Goal: Communication & Community: Ask a question

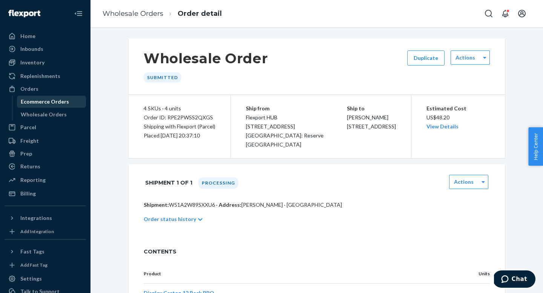
click at [27, 103] on div "Ecommerce Orders" at bounding box center [45, 102] width 48 height 8
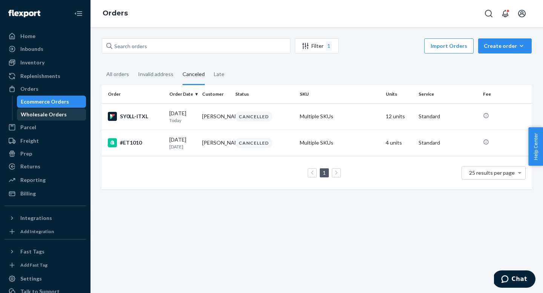
click at [49, 116] on div "Wholesale Orders" at bounding box center [44, 115] width 46 height 8
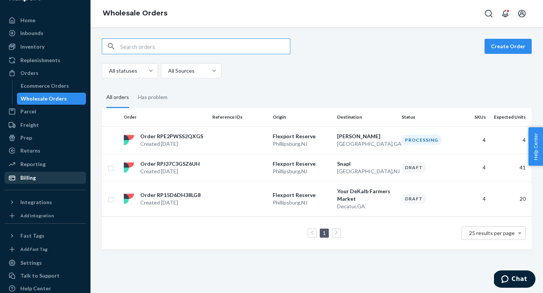
scroll to position [16, 0]
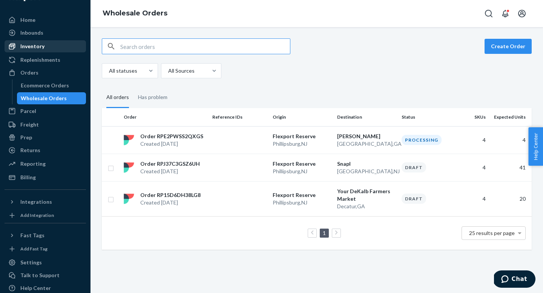
click at [30, 47] on div "Inventory" at bounding box center [32, 47] width 24 height 8
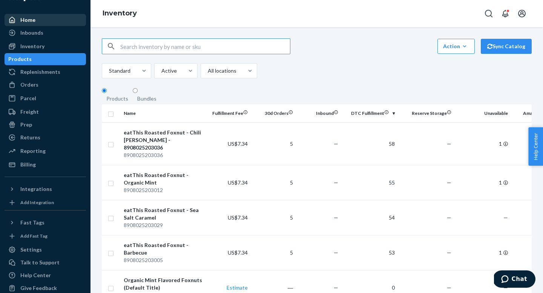
click at [41, 21] on div "Home" at bounding box center [45, 20] width 80 height 11
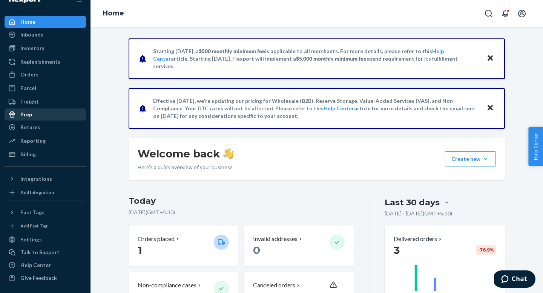
click at [40, 115] on div "Prep" at bounding box center [45, 114] width 80 height 11
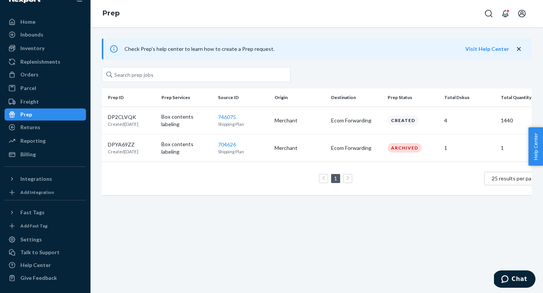
click at [241, 49] on span "Check Prep's help center to learn how to create a Prep request." at bounding box center [199, 49] width 150 height 6
click at [519, 50] on icon "close" at bounding box center [519, 49] width 4 height 4
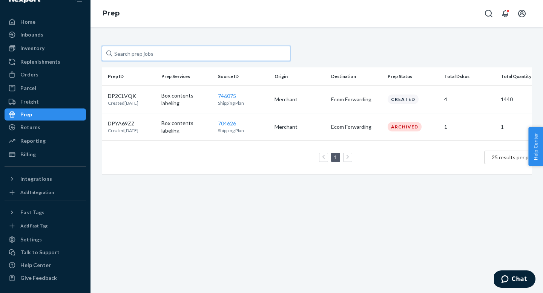
click at [142, 57] on input "text" at bounding box center [196, 53] width 189 height 15
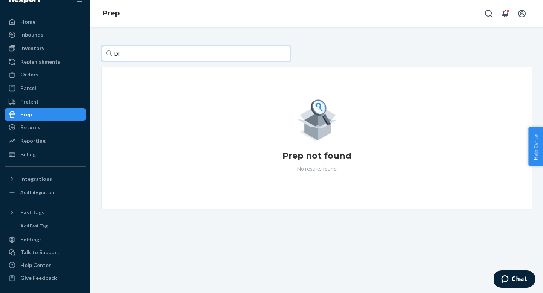
type input "D"
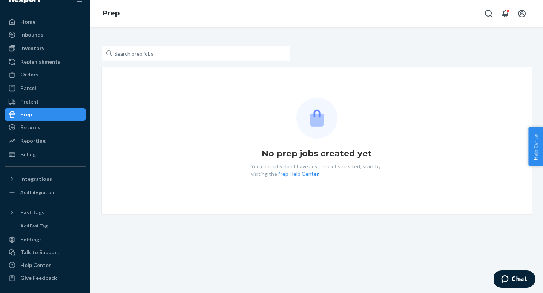
click at [223, 218] on div "No prep jobs created yet You currently don't have any prep jobs created, start …" at bounding box center [317, 160] width 453 height 266
click at [39, 112] on div "Prep" at bounding box center [45, 114] width 80 height 11
click at [38, 113] on div "Prep" at bounding box center [45, 114] width 80 height 11
click at [35, 102] on div "Freight" at bounding box center [29, 102] width 18 height 8
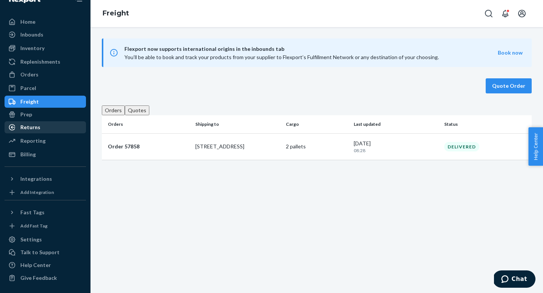
click at [35, 126] on div "Returns" at bounding box center [30, 128] width 20 height 8
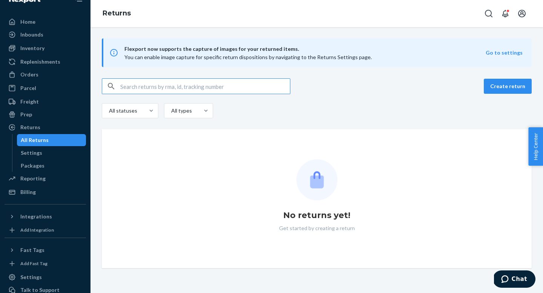
click at [29, 121] on ul "Home Inbounds Shipping Plans Problems Inventory Products Replenishments Orders …" at bounding box center [45, 107] width 81 height 183
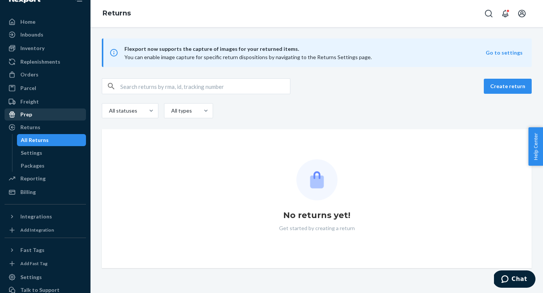
click at [24, 117] on div "Prep" at bounding box center [26, 115] width 12 height 8
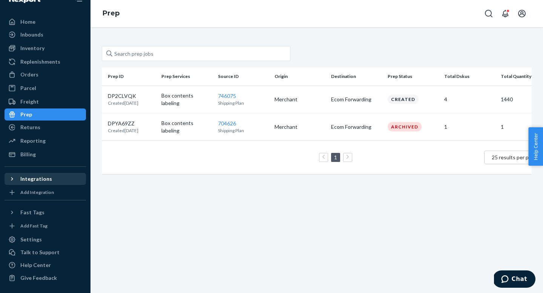
click at [12, 181] on icon at bounding box center [12, 179] width 8 height 8
click at [19, 198] on ul "Integrations Amazon Shopify" at bounding box center [45, 192] width 81 height 38
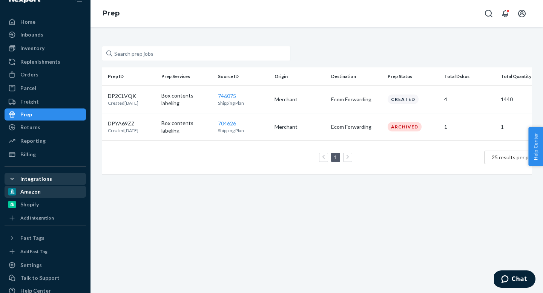
click at [26, 190] on div "Amazon" at bounding box center [30, 192] width 20 height 8
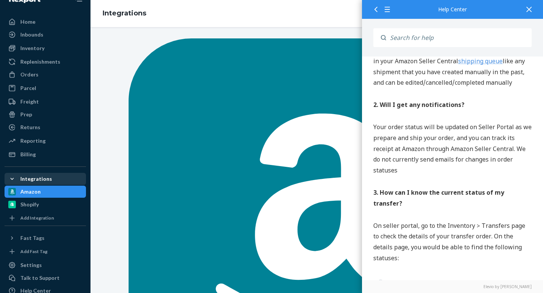
scroll to position [1506, 0]
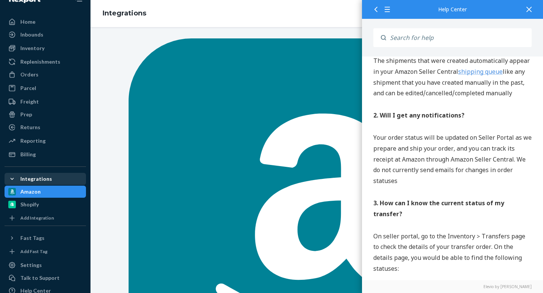
click at [530, 14] on div at bounding box center [529, 9] width 17 height 18
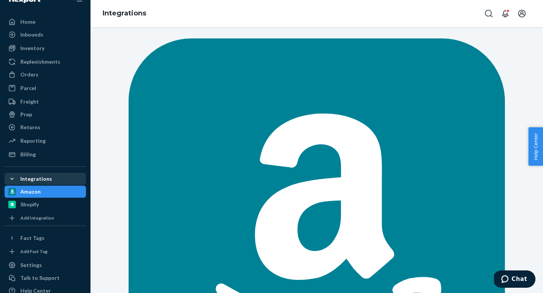
scroll to position [0, 0]
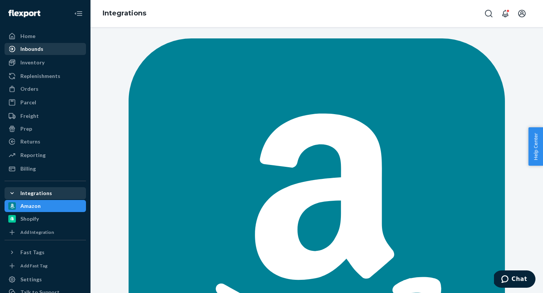
click at [31, 47] on div "Inbounds" at bounding box center [31, 49] width 23 height 8
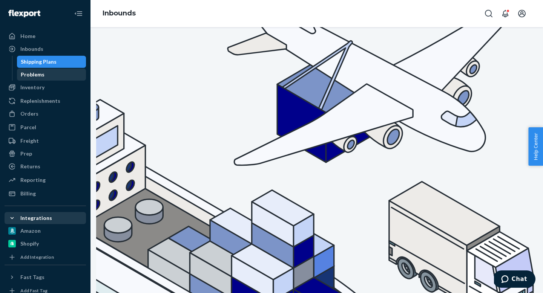
click at [34, 75] on div "Problems" at bounding box center [33, 75] width 24 height 8
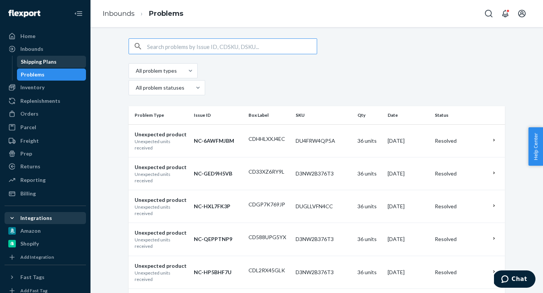
click at [35, 61] on div "Shipping Plans" at bounding box center [39, 62] width 36 height 8
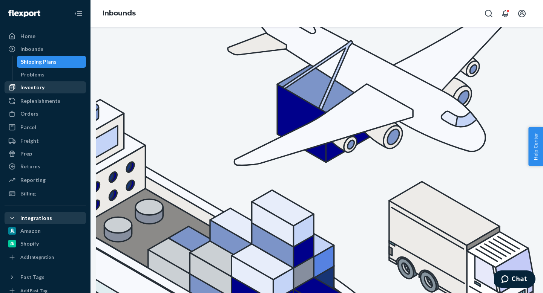
click at [31, 89] on div "Inventory" at bounding box center [32, 88] width 24 height 8
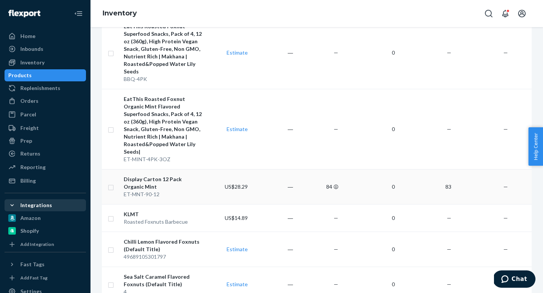
click at [166, 176] on div "Display Carton 12 Pack Organic Mint" at bounding box center [163, 183] width 79 height 15
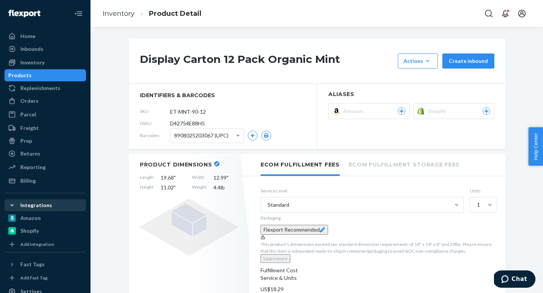
click at [402, 110] on icon at bounding box center [401, 111] width 7 height 5
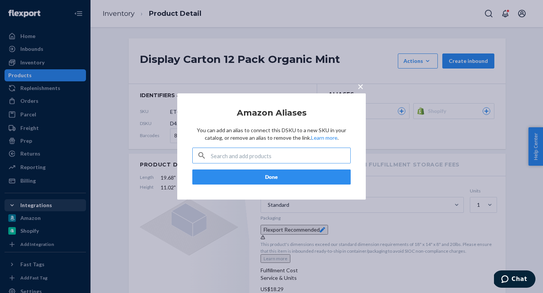
click at [260, 159] on input "text" at bounding box center [281, 155] width 140 height 15
type input "D"
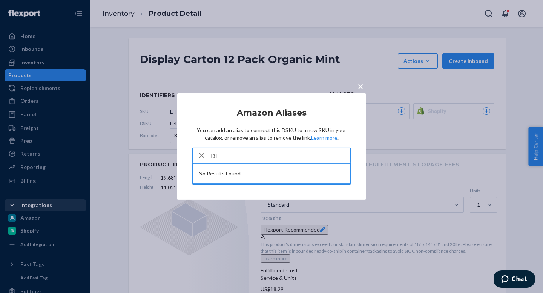
type input "D"
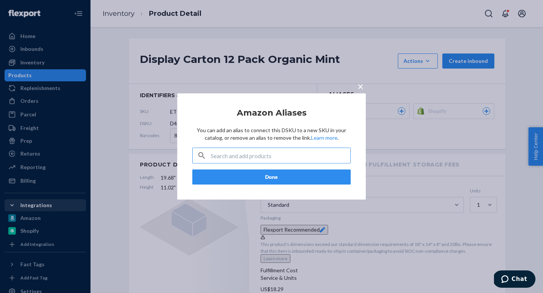
click at [363, 86] on span "×" at bounding box center [361, 86] width 6 height 13
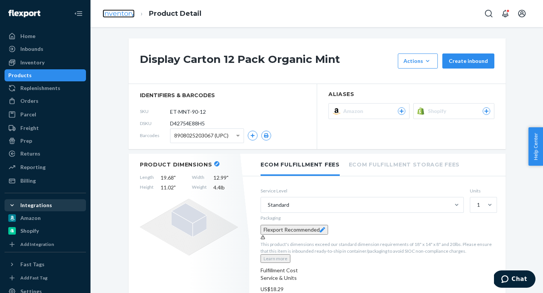
click at [108, 17] on link "Inventory" at bounding box center [119, 13] width 32 height 8
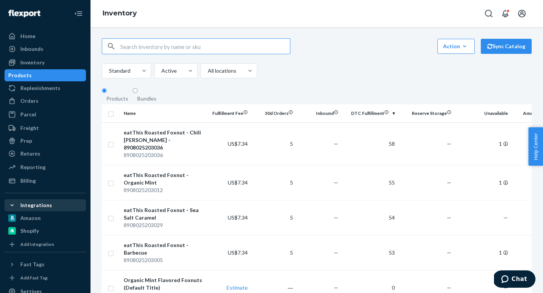
click at [154, 103] on div "Bundles" at bounding box center [146, 99] width 19 height 8
click at [138, 93] on input "Bundles" at bounding box center [135, 90] width 5 height 5
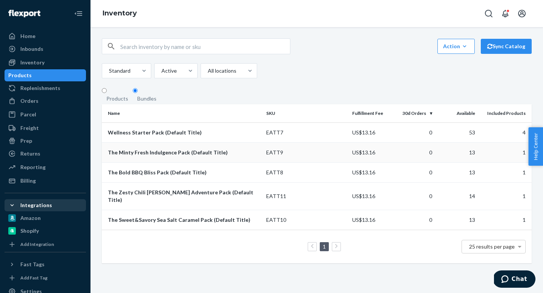
click at [199, 157] on div "The Minty Fresh Indulgence Pack (Default Title)" at bounding box center [184, 153] width 152 height 8
click at [123, 98] on div "Products" at bounding box center [117, 99] width 22 height 8
click at [107, 93] on input "Products" at bounding box center [104, 90] width 5 height 5
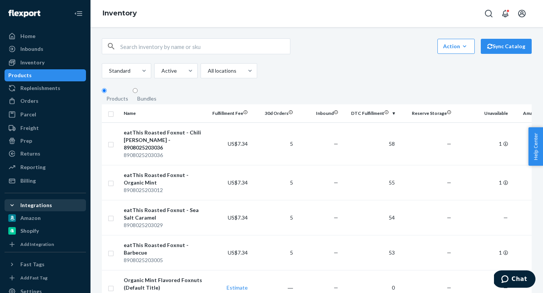
click at [147, 103] on div "Bundles" at bounding box center [146, 99] width 19 height 8
click at [138, 93] on input "Bundles" at bounding box center [135, 90] width 5 height 5
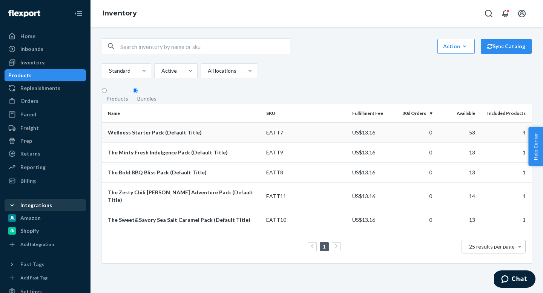
click at [193, 143] on td "Wellness Starter Pack (Default Title)" at bounding box center [182, 133] width 161 height 20
click at [213, 223] on div "The Sweet&Savory Sea Salt Caramel Pack (Default Title)" at bounding box center [184, 220] width 152 height 8
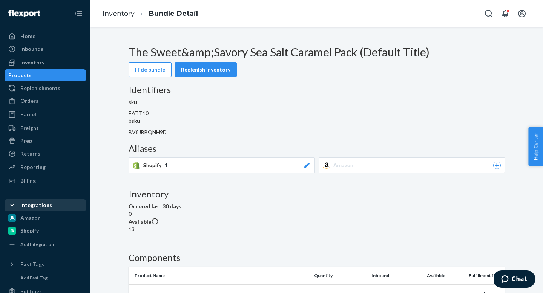
click at [494, 163] on icon at bounding box center [497, 165] width 7 height 5
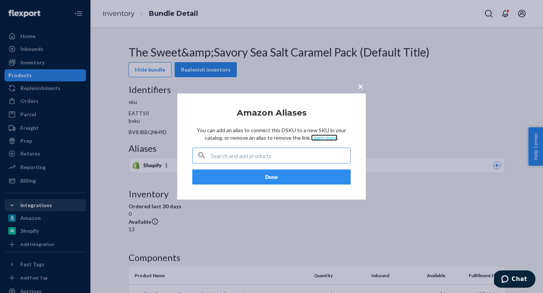
click at [326, 140] on link "Learn more" at bounding box center [324, 138] width 26 height 6
click at [363, 83] on span "×" at bounding box center [361, 86] width 6 height 13
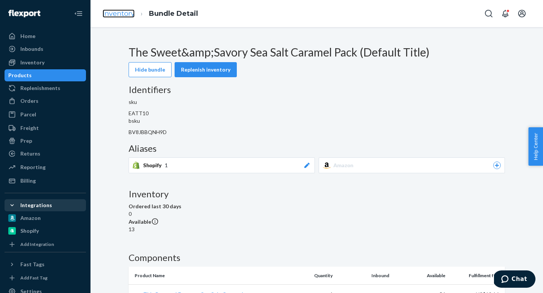
click at [121, 15] on link "Inventory" at bounding box center [119, 13] width 32 height 8
click at [108, 11] on link "Inventory" at bounding box center [119, 13] width 32 height 8
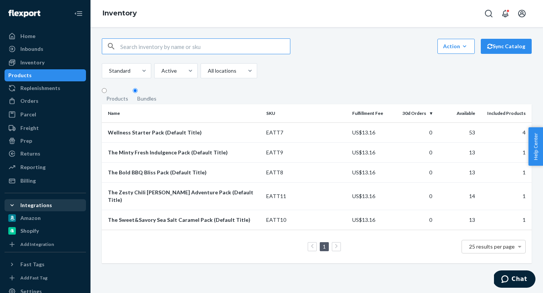
click at [127, 99] on div "Products" at bounding box center [117, 99] width 31 height 8
click at [107, 93] on input "Products" at bounding box center [104, 90] width 5 height 5
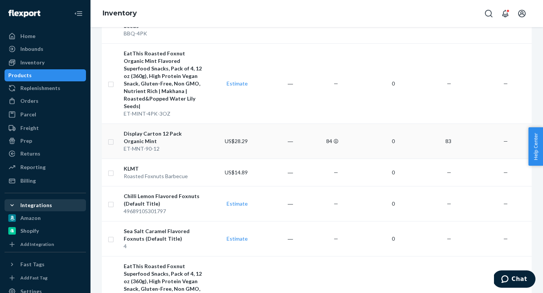
scroll to position [890, 0]
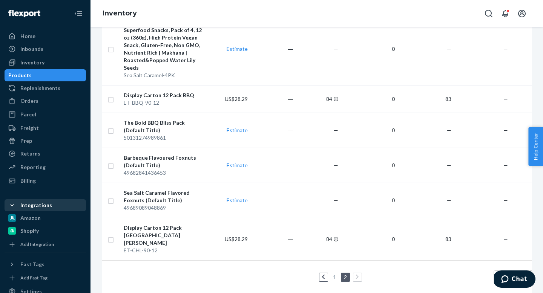
scroll to position [105, 0]
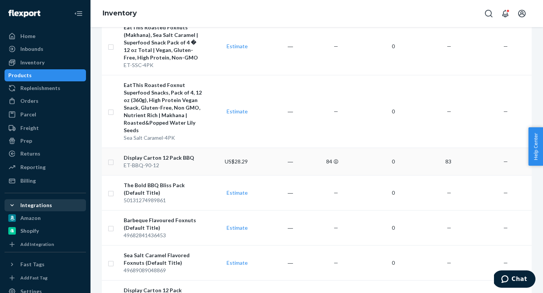
click at [157, 159] on div "Display Carton 12 Pack BBQ" at bounding box center [163, 158] width 79 height 8
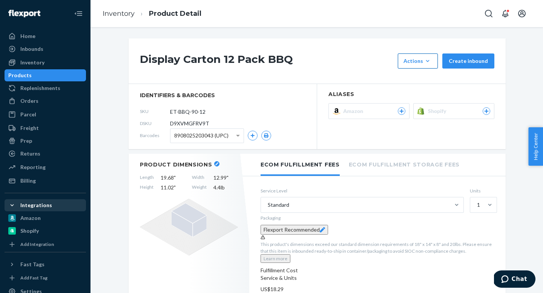
click at [435, 59] on button "Actions Hide Set up as a bundle" at bounding box center [418, 61] width 40 height 15
click at [322, 48] on div "Display Carton 12 Pack BBQ Actions Hide Set up as a bundle Create inbound" at bounding box center [317, 61] width 377 height 46
click at [381, 48] on div "Display Carton 12 Pack BBQ Actions Hide Set up as a bundle Create inbound" at bounding box center [317, 61] width 377 height 46
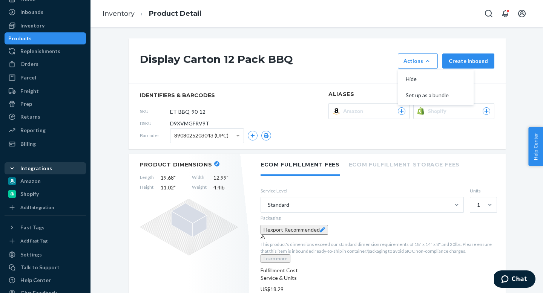
scroll to position [52, 0]
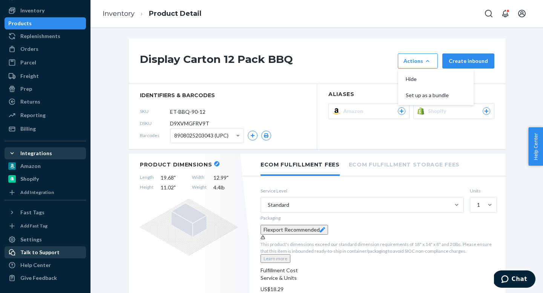
click at [44, 253] on div "Talk to Support" at bounding box center [39, 253] width 39 height 8
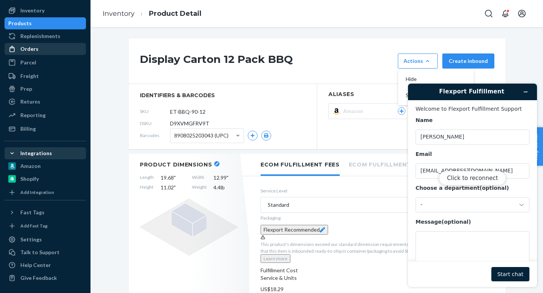
click at [35, 54] on div "Orders" at bounding box center [45, 49] width 80 height 11
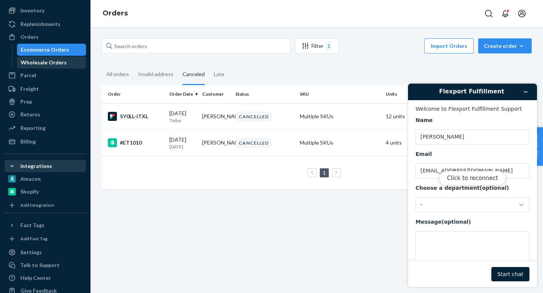
click at [42, 61] on div "Wholesale Orders" at bounding box center [44, 63] width 46 height 8
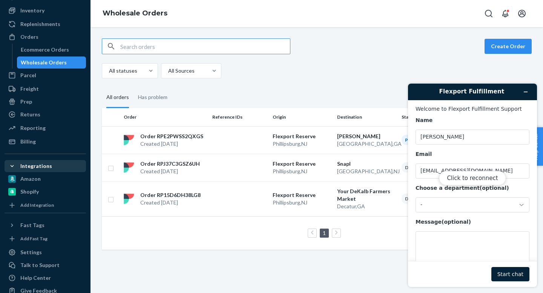
click at [442, 205] on div "Click to reconnect" at bounding box center [472, 186] width 129 height 204
click at [458, 202] on div "Click to reconnect" at bounding box center [472, 186] width 129 height 204
click at [519, 204] on div "Click to reconnect" at bounding box center [472, 186] width 129 height 204
click at [521, 204] on div "Click to reconnect" at bounding box center [472, 186] width 129 height 204
click at [475, 178] on button "Click to reconnect" at bounding box center [472, 178] width 67 height 14
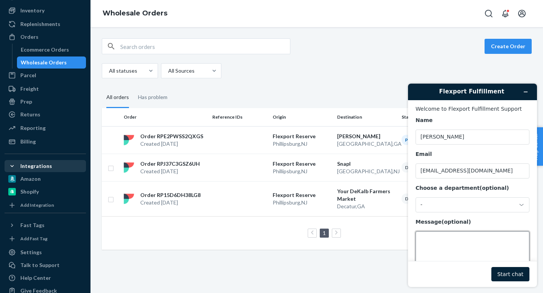
click at [487, 235] on textarea "Message (optional)" at bounding box center [473, 253] width 114 height 42
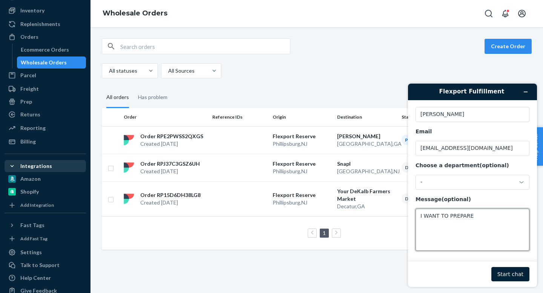
scroll to position [24, 0]
click at [514, 214] on textarea "I WANT TO PREPARE MY SHIPMENT IS RESERVE FOR AMAZON FBA" at bounding box center [473, 229] width 114 height 42
click at [502, 224] on textarea "I WANT TO PREPARE MY SHIPMENT IN RESERVE FOR AMAZON FBA" at bounding box center [473, 229] width 114 height 42
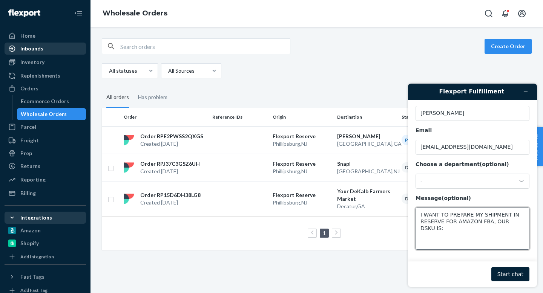
scroll to position [0, 0]
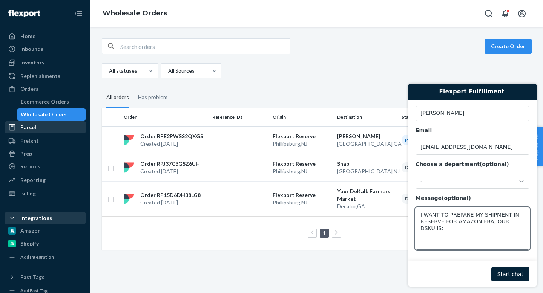
click at [43, 132] on div "Parcel" at bounding box center [45, 127] width 80 height 11
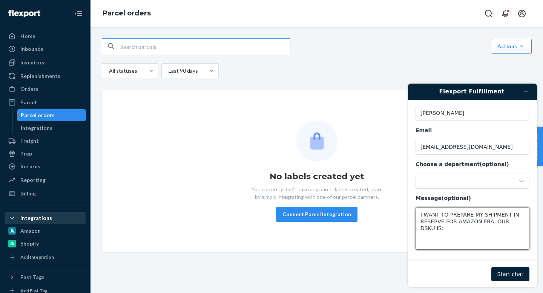
click at [440, 230] on textarea "I WANT TO PREPARE MY SHIPMENT IN RESERVE FOR AMAZON FBA, OUR DSKU IS:" at bounding box center [473, 229] width 114 height 42
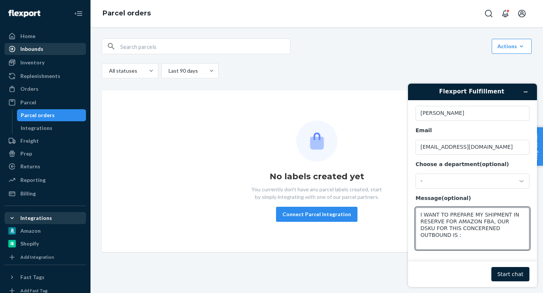
click at [30, 46] on div "Inbounds" at bounding box center [31, 49] width 23 height 8
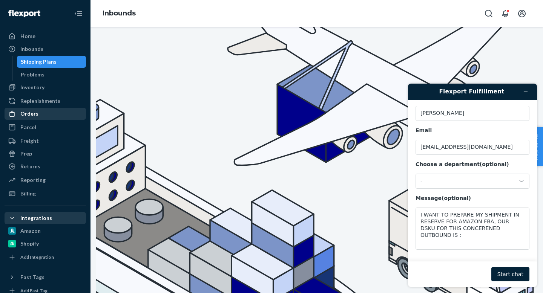
click at [27, 115] on div "Orders" at bounding box center [29, 114] width 18 height 8
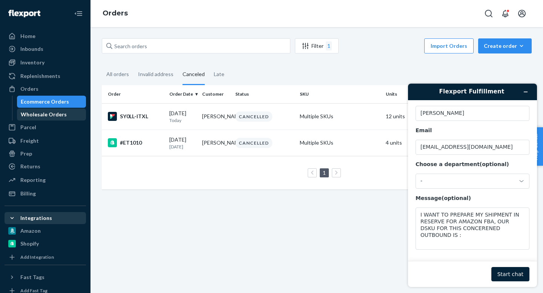
click at [51, 116] on div "Wholesale Orders" at bounding box center [44, 115] width 46 height 8
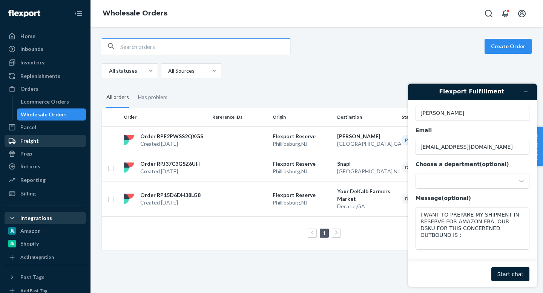
click at [49, 135] on link "Freight" at bounding box center [45, 141] width 81 height 12
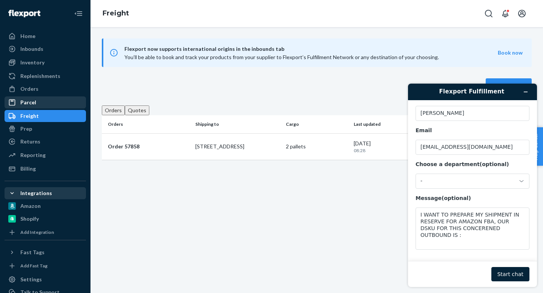
click at [41, 103] on div "Parcel" at bounding box center [45, 102] width 80 height 11
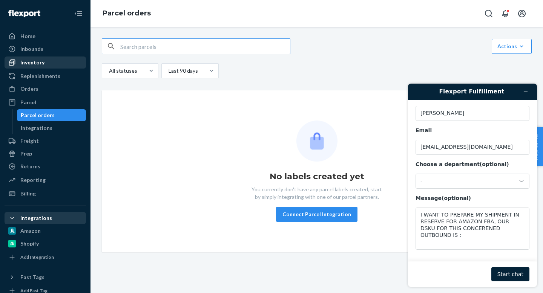
click at [50, 61] on div "Inventory" at bounding box center [45, 62] width 80 height 11
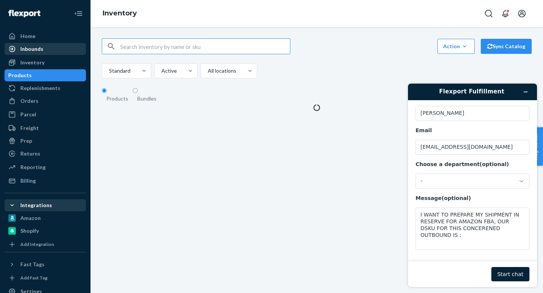
click at [49, 48] on div "Inbounds" at bounding box center [45, 49] width 80 height 11
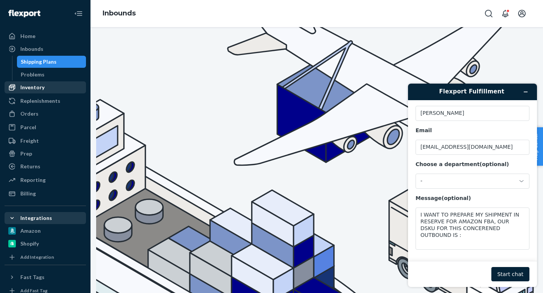
click at [37, 86] on div "Inventory" at bounding box center [32, 88] width 24 height 8
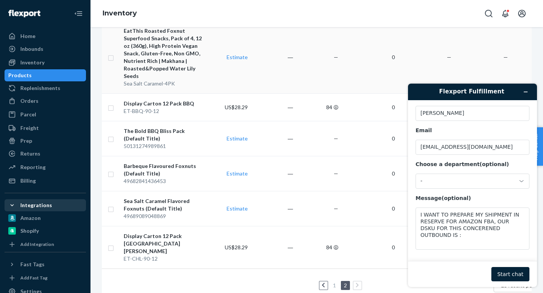
scroll to position [168, 0]
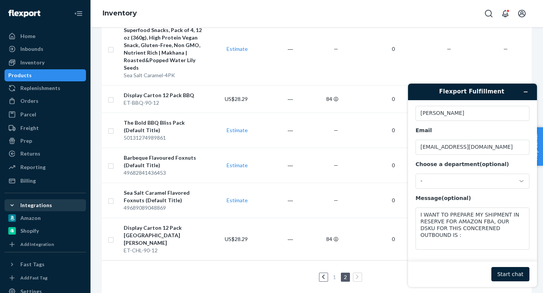
click at [359, 275] on icon at bounding box center [357, 277] width 3 height 5
click at [157, 229] on div "Display Carton 12 Pack Chile Limon" at bounding box center [163, 235] width 79 height 23
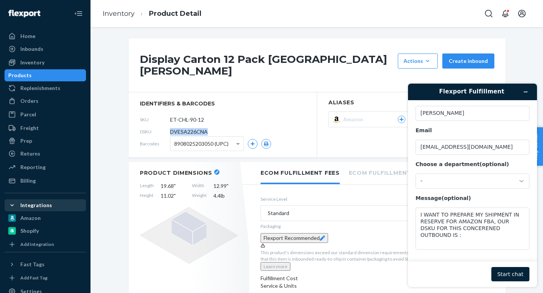
drag, startPoint x: 214, startPoint y: 125, endPoint x: 167, endPoint y: 124, distance: 46.8
click at [167, 126] on div "DSKU DVESA226CNA" at bounding box center [223, 132] width 166 height 12
copy div "DVESA226CNA"
click at [433, 236] on textarea "I WANT TO PREPARE MY SHIPMENT IN RESERVE FOR AMAZON FBA, OUR DSKU FOR THIS CONC…" at bounding box center [473, 229] width 114 height 42
paste textarea "DVESA226CNA"
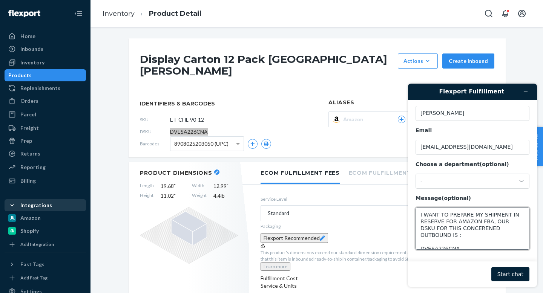
scroll to position [3, 0]
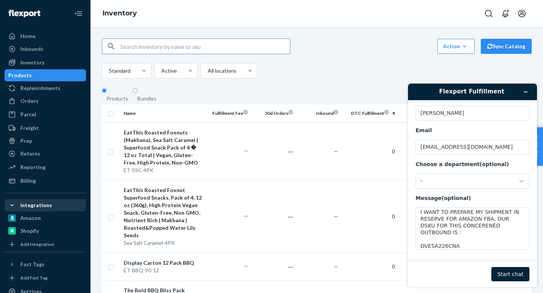
scroll to position [168, 0]
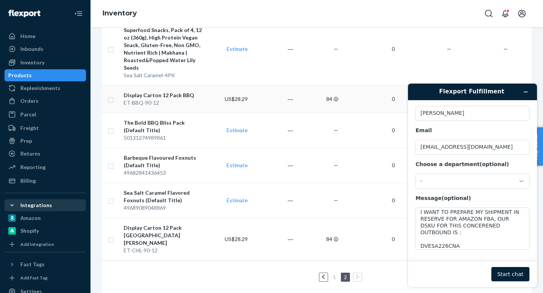
click at [161, 92] on div "Display Carton 12 Pack BBQ" at bounding box center [163, 96] width 79 height 8
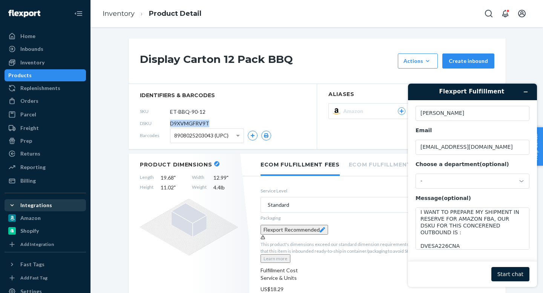
drag, startPoint x: 215, startPoint y: 126, endPoint x: 166, endPoint y: 123, distance: 48.7
click at [166, 123] on div "DSKU D9XVMGFRV9T" at bounding box center [223, 124] width 166 height 12
copy div "D9XVMGFRV9T"
click at [462, 238] on textarea "I WANT TO PREPARE MY SHIPMENT IN RESERVE FOR AMAZON FBA, OUR DSKU FOR THIS CONC…" at bounding box center [473, 229] width 114 height 42
paste textarea "D9XVMGFRV9T"
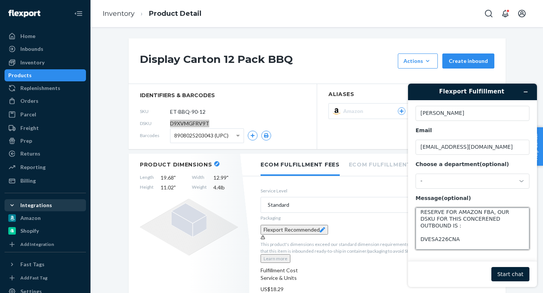
scroll to position [16, 0]
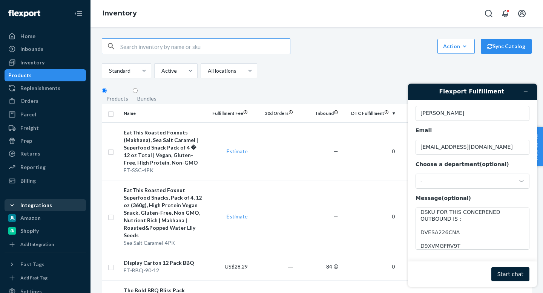
scroll to position [168, 0]
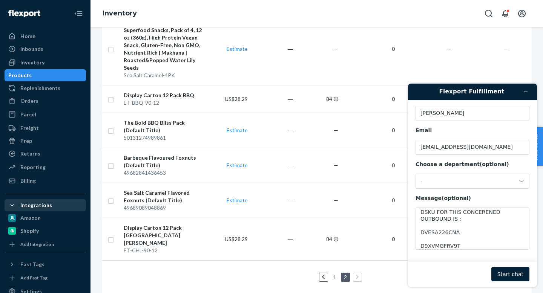
click at [328, 273] on link at bounding box center [323, 277] width 8 height 9
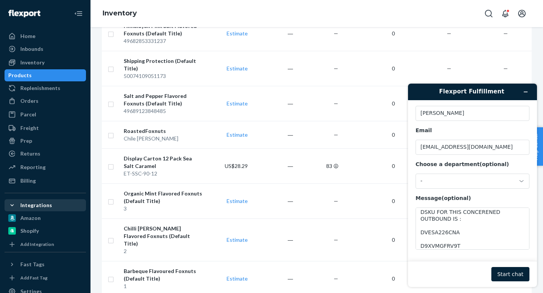
scroll to position [334, 0]
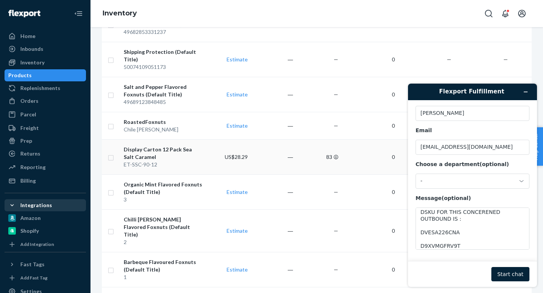
click at [175, 146] on div "Display Carton 12 Pack Sea Salt Caramel" at bounding box center [163, 153] width 79 height 15
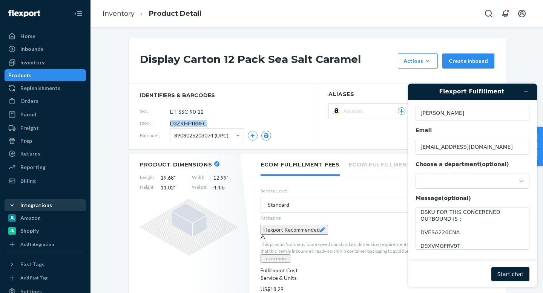
drag, startPoint x: 213, startPoint y: 123, endPoint x: 161, endPoint y: 123, distance: 52.8
click at [161, 123] on div "DSKU D3ZKHF4RRFC" at bounding box center [223, 124] width 166 height 12
copy div "D3ZKHF4RRFC"
click at [488, 233] on textarea "I WANT TO PREPARE MY SHIPMENT IN RESERVE FOR AMAZON FBA, OUR DSKU FOR THIS CONC…" at bounding box center [473, 229] width 114 height 42
click at [473, 241] on textarea "I WANT TO PREPARE MY SHIPMENT IN RESERVE FOR AMAZON FBA, OUR DSKU FOR THIS CONC…" at bounding box center [473, 229] width 114 height 42
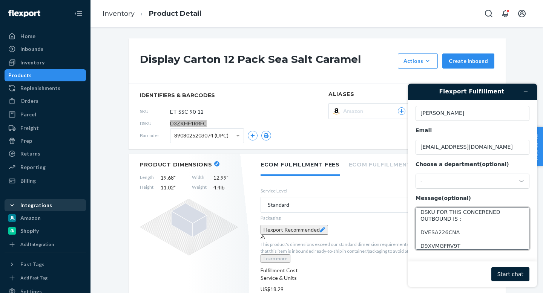
paste textarea "D3ZKHF4RRFC"
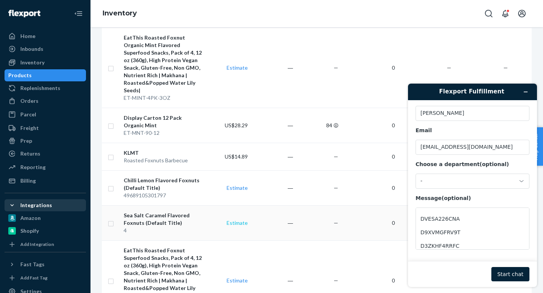
scroll to position [815, 0]
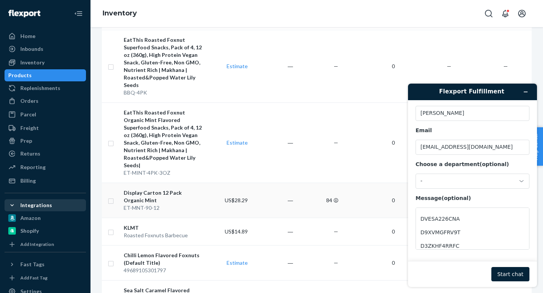
click at [194, 189] on div "Display Carton 12 Pack Organic Mint" at bounding box center [163, 196] width 79 height 15
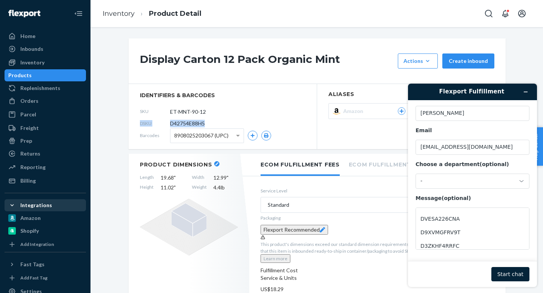
drag, startPoint x: 210, startPoint y: 122, endPoint x: 149, endPoint y: 120, distance: 60.8
click at [149, 120] on div "DSKU D42754E88H5" at bounding box center [223, 124] width 166 height 12
click at [214, 124] on div "DSKU D42754E88H5" at bounding box center [223, 124] width 166 height 12
drag, startPoint x: 214, startPoint y: 124, endPoint x: 168, endPoint y: 121, distance: 46.1
click at [168, 121] on div "DSKU D42754E88H5" at bounding box center [223, 124] width 166 height 12
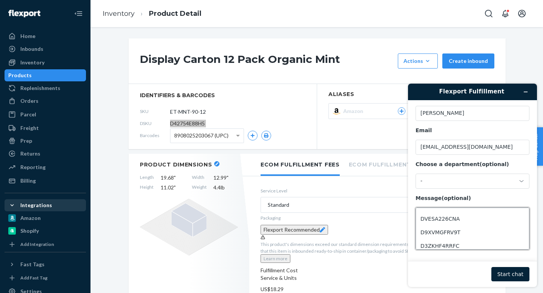
click at [479, 233] on textarea "I WANT TO PREPARE MY SHIPMENT IN RESERVE FOR AMAZON FBA, OUR DSKU FOR THIS CONC…" at bounding box center [473, 229] width 114 height 42
click at [481, 244] on textarea "I WANT TO PREPARE MY SHIPMENT IN RESERVE FOR AMAZON FBA, OUR DSKU FOR THIS CONC…" at bounding box center [473, 229] width 114 height 42
paste textarea "D42754E88H5"
click at [469, 240] on textarea "I WANT TO PREPARE MY SHIPMENT IN RESERVE FOR AMAZON FBA, OUR DSKU FOR THIS CONC…" at bounding box center [473, 229] width 114 height 42
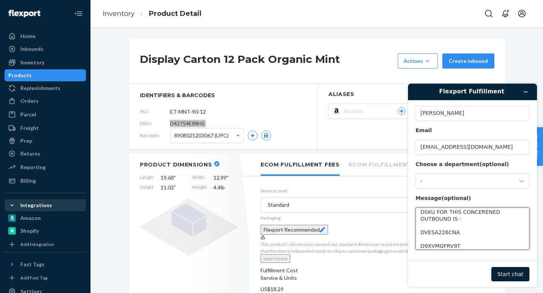
scroll to position [0, 0]
drag, startPoint x: 493, startPoint y: 245, endPoint x: 412, endPoint y: 176, distance: 106.7
click at [412, 176] on main "Welcome to Flexport Fulfillment Support Name Utkarsh Email ekabhumi.superfoods@…" at bounding box center [473, 180] width 123 height 161
type textarea "I WANT TO PREPARE MY SHIPMENT IN RESERVE FOR AMAZON FBA, OUR DSKU FOR THIS CONC…"
paste textarea "Subject: Amazon FBA Prep Request – Bundling DSKUs Hi Flexport Team, I would lik…"
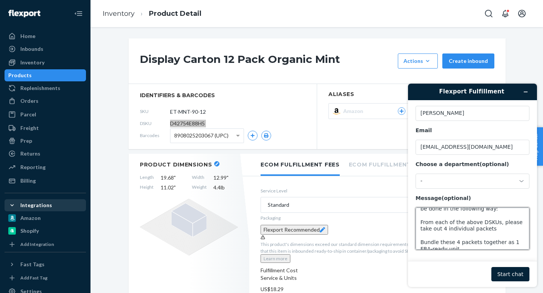
scroll to position [153, 0]
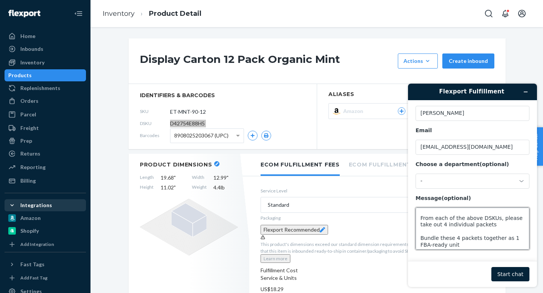
click at [421, 213] on textarea "Subject: Amazon FBA Prep Request – Bundling DSKUs Hi Flexport Team, I would lik…" at bounding box center [473, 229] width 114 height 42
click at [421, 232] on textarea "Subject: Amazon FBA Prep Request – Bundling DSKUs Hi Flexport Team, I would lik…" at bounding box center [473, 229] width 114 height 42
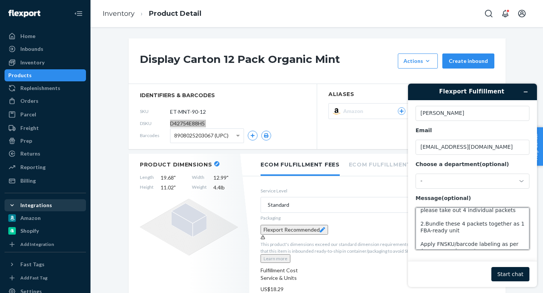
scroll to position [168, 0]
click at [422, 236] on textarea "Subject: Amazon FBA Prep Request – Bundling DSKUs Hi Flexport Team, I would lik…" at bounding box center [473, 229] width 114 height 42
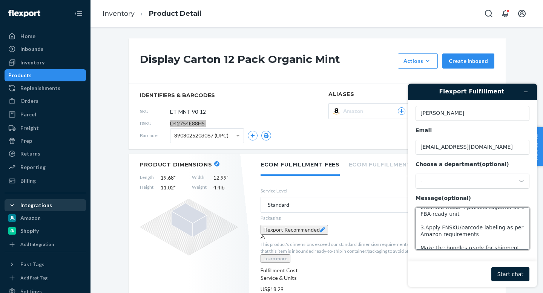
scroll to position [197, 0]
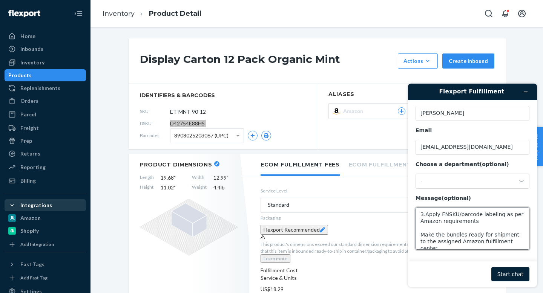
click at [419, 229] on textarea "Subject: Amazon FBA Prep Request – Bundling DSKUs Hi Flexport Team, I would lik…" at bounding box center [473, 229] width 114 height 42
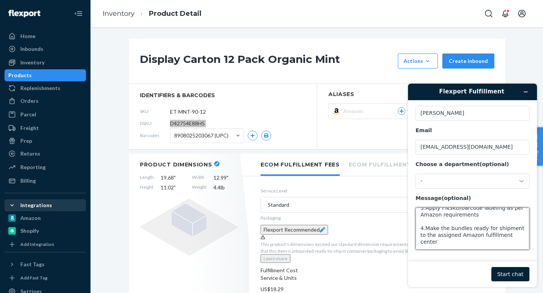
scroll to position [184, 0]
type textarea "Subject: Amazon FBA Prep Request – Bundling DSKUs Hi Flexport Team, I would lik…"
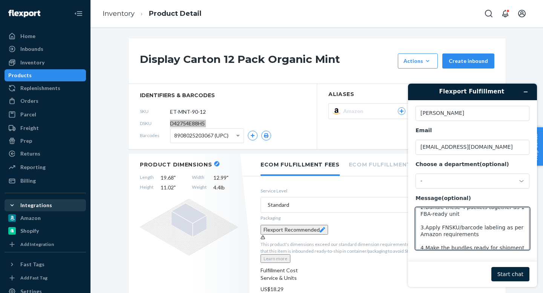
click at [506, 281] on button "Start chat" at bounding box center [510, 274] width 38 height 14
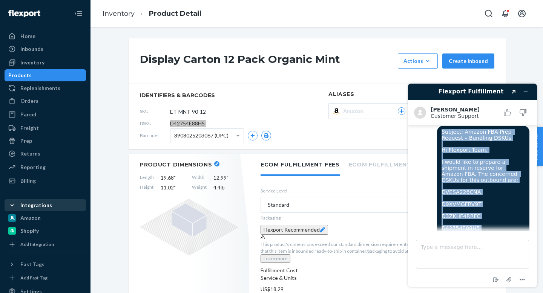
scroll to position [0, 0]
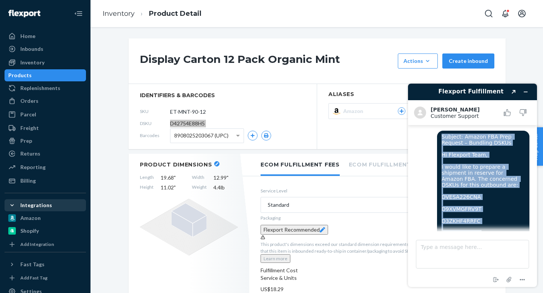
drag, startPoint x: 484, startPoint y: 198, endPoint x: 437, endPoint y: 139, distance: 75.6
click at [437, 139] on div "Subject: Amazon FBA Prep Request – Bundling DSKUs Hi Flexport Team, I would lik…" at bounding box center [483, 248] width 92 height 235
copy span "Subject: Amazon FBA Prep Request – Bundling DSKUs Hi Flexport Team, I would lik…"
click at [420, 189] on div "Subject: Amazon FBA Prep Request – Bundling DSKUs Hi Flexport Team, I would lik…" at bounding box center [473, 249] width 114 height 237
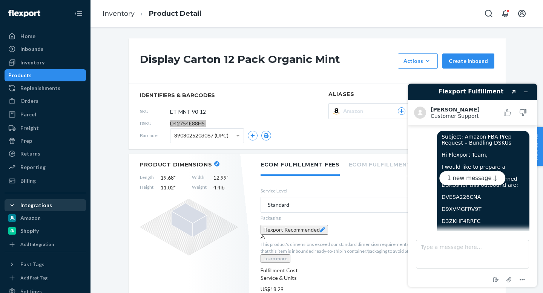
scroll to position [204, 0]
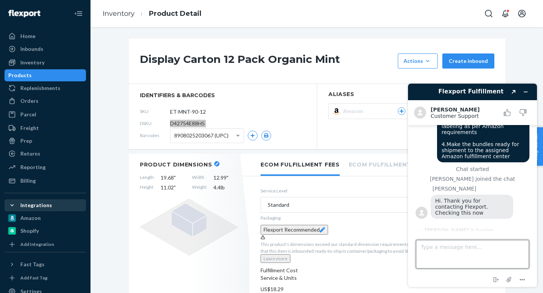
click at [437, 252] on textarea "Type a message here..." at bounding box center [472, 254] width 113 height 29
type textarea "Hi KIm, good morning"
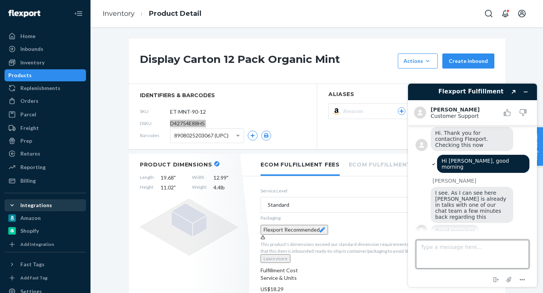
scroll to position [270, 0]
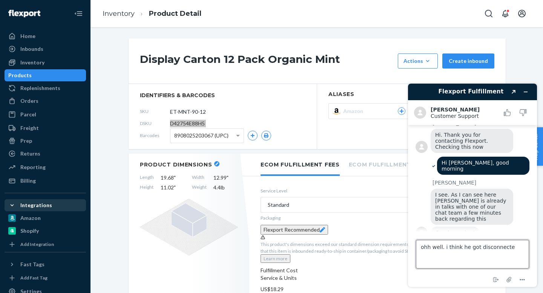
type textarea "ohh well. i think he got disconnected"
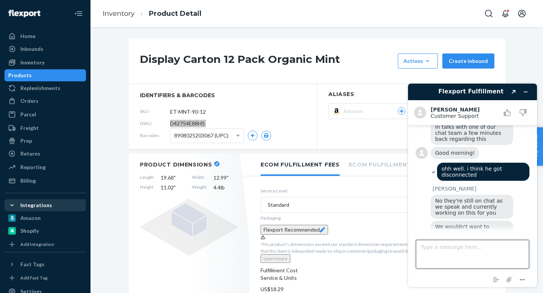
scroll to position [376, 0]
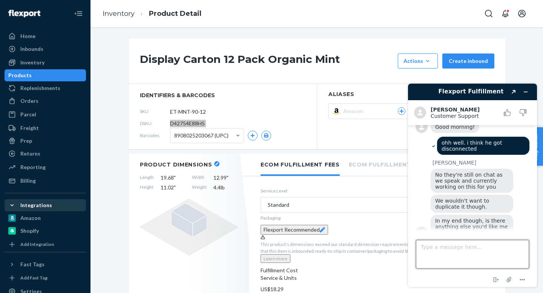
type textarea "n"
type textarea "N"
type textarea "Oh gotcha"
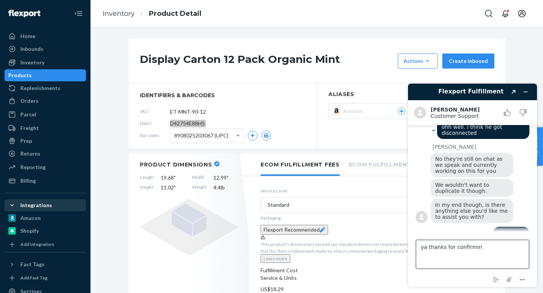
type textarea "ya thanks for confirming"
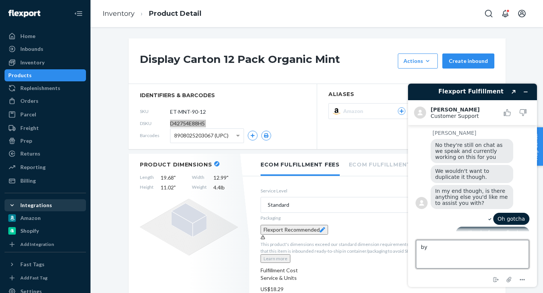
type textarea "b"
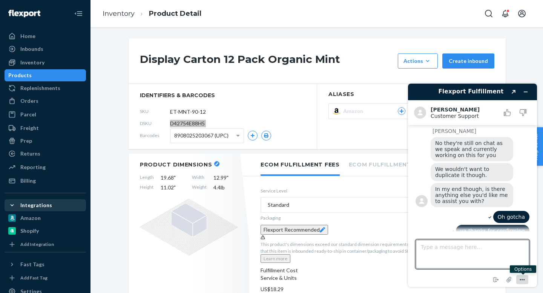
click at [518, 277] on icon "Menu" at bounding box center [522, 280] width 9 height 9
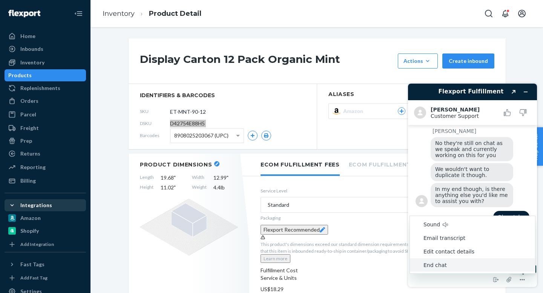
click at [436, 263] on li "End chat" at bounding box center [472, 266] width 125 height 14
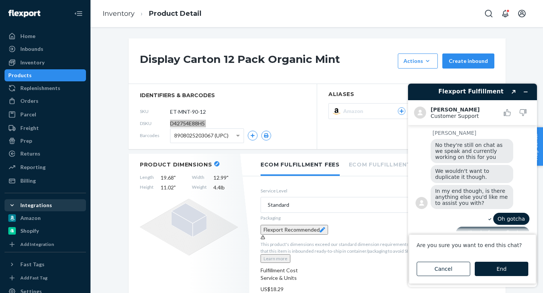
scroll to position [468, 0]
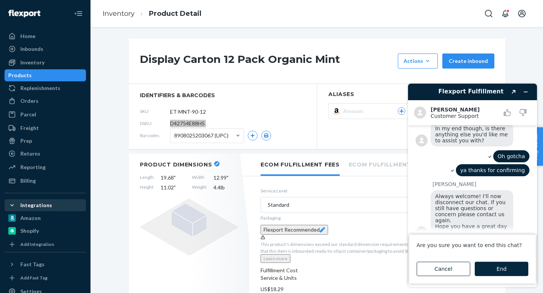
click at [502, 267] on button "End" at bounding box center [502, 269] width 54 height 14
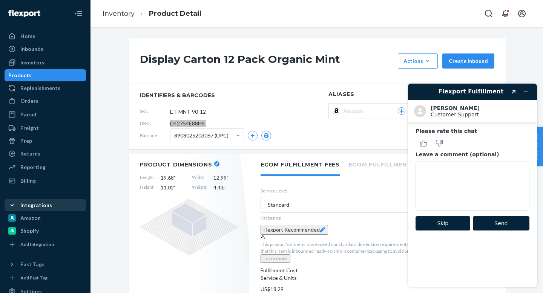
click at [444, 225] on button "Skip" at bounding box center [443, 223] width 55 height 14
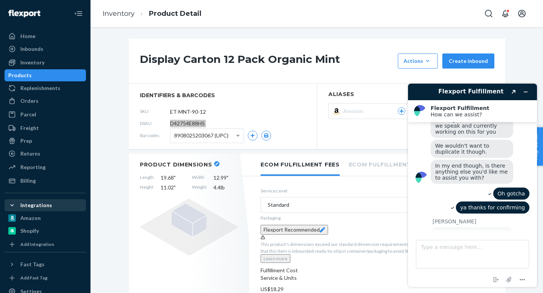
scroll to position [475, 0]
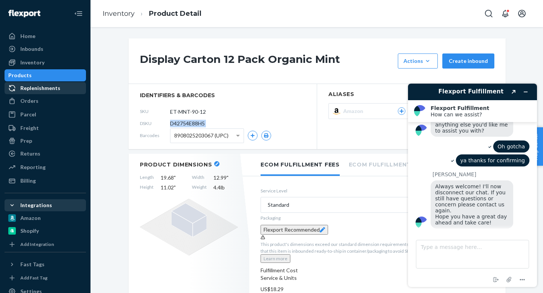
click at [40, 84] on div "Replenishments" at bounding box center [45, 88] width 80 height 11
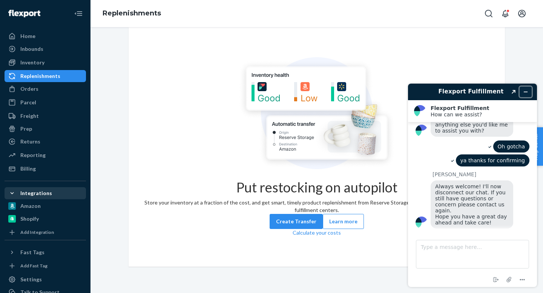
click at [528, 90] on button "Minimise widget" at bounding box center [526, 92] width 12 height 11
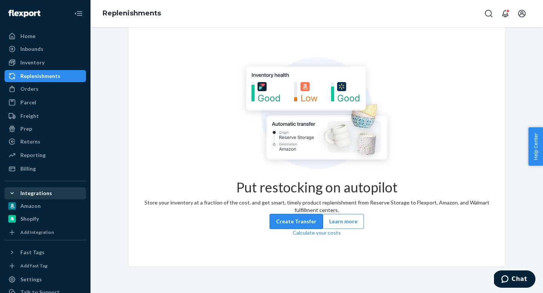
click at [296, 229] on button "Create Transfer" at bounding box center [296, 221] width 53 height 15
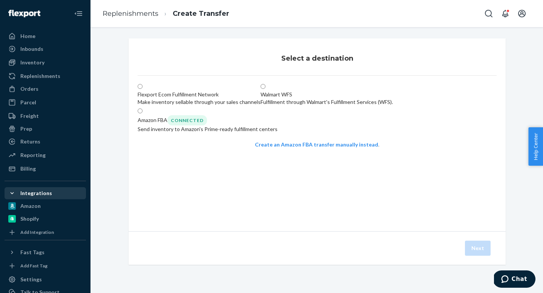
click at [278, 133] on div "Send inventory to Amazon's Prime-ready fulfillment centers" at bounding box center [208, 130] width 140 height 8
click at [143, 114] on input "Amazon FBA Connected Send inventory to Amazon's Prime-ready fulfillment centers" at bounding box center [140, 111] width 5 height 5
radio input "true"
click at [469, 253] on button "Next" at bounding box center [478, 248] width 26 height 15
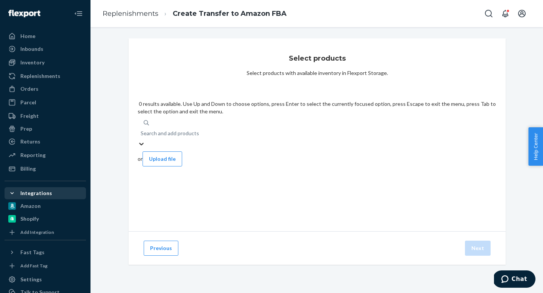
click at [349, 127] on div "Search and add products" at bounding box center [317, 134] width 359 height 14
click at [141, 130] on input "0 results available. Use Up and Down to choose options, press Enter to select t…" at bounding box center [141, 134] width 1 height 8
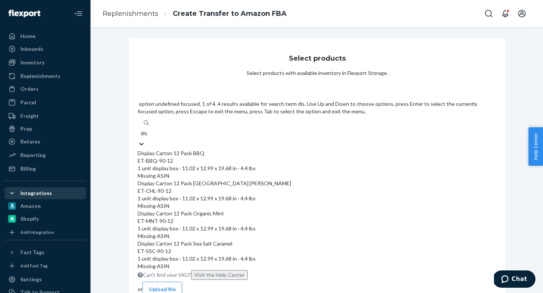
click at [259, 157] on div "ET-BBQ-90-12" at bounding box center [317, 161] width 359 height 8
click at [148, 130] on input "dis" at bounding box center [144, 134] width 7 height 8
click at [259, 157] on div "ET-BBQ-90-12" at bounding box center [317, 161] width 359 height 8
click at [148, 130] on input "dis" at bounding box center [144, 134] width 7 height 8
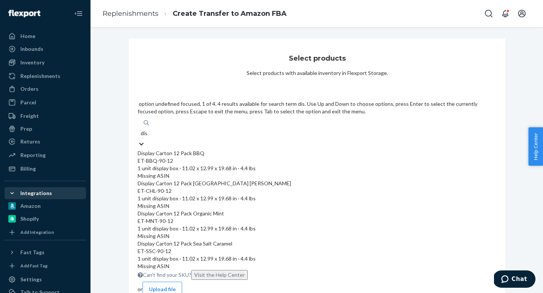
click at [367, 203] on div "Missing ASIN" at bounding box center [317, 207] width 359 height 8
click at [148, 130] on input "dis" at bounding box center [144, 134] width 7 height 8
type input "dis"
click at [38, 208] on div "Amazon" at bounding box center [30, 207] width 20 height 8
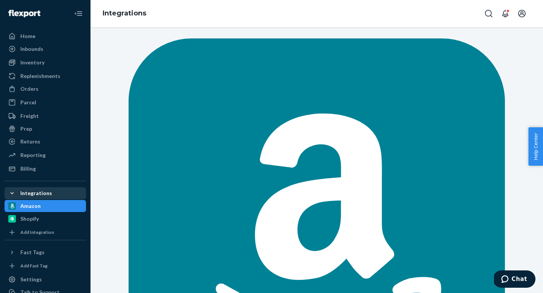
click at [18, 210] on div "Amazon" at bounding box center [45, 206] width 80 height 11
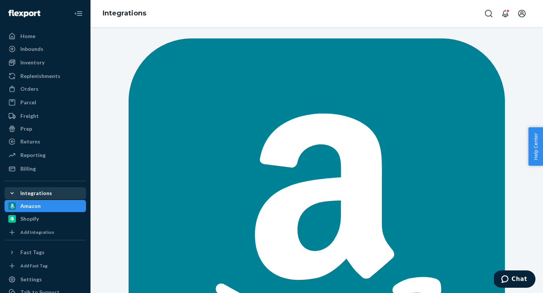
checkbox input "false"
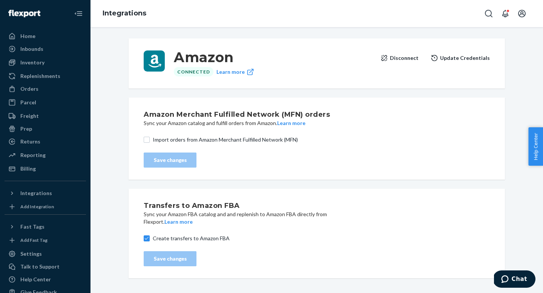
click at [145, 233] on div "Transfers to Amazon FBA Sync your Amazon FBA catalog and and replenish to Amazo…" at bounding box center [317, 234] width 346 height 72
click at [174, 223] on button "Learn more" at bounding box center [178, 222] width 28 height 8
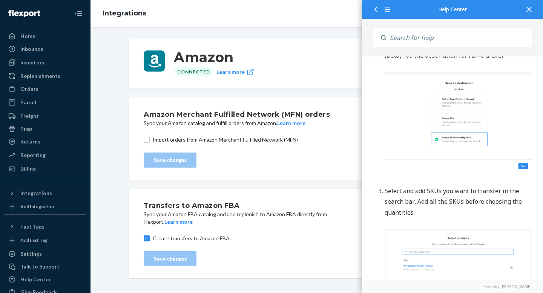
scroll to position [10, 0]
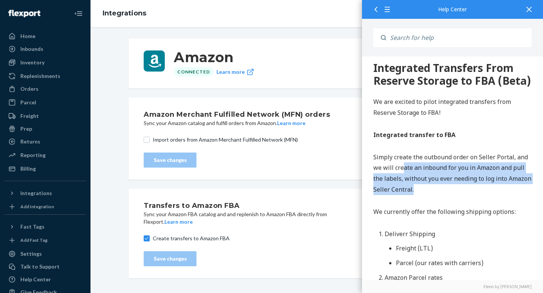
drag, startPoint x: 404, startPoint y: 177, endPoint x: 448, endPoint y: 199, distance: 49.6
click at [448, 195] on p "Simply create the outbound order on Seller Portal, and we will create an inboun…" at bounding box center [452, 173] width 158 height 43
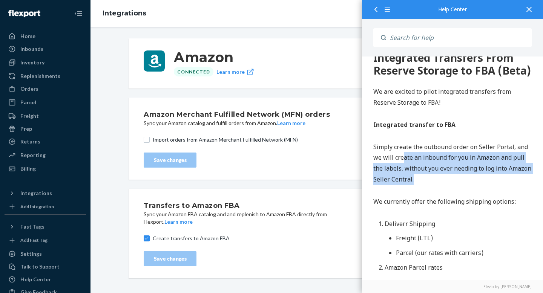
scroll to position [21, 0]
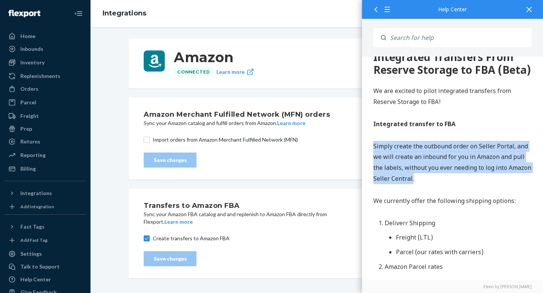
drag, startPoint x: 379, startPoint y: 153, endPoint x: 438, endPoint y: 195, distance: 72.0
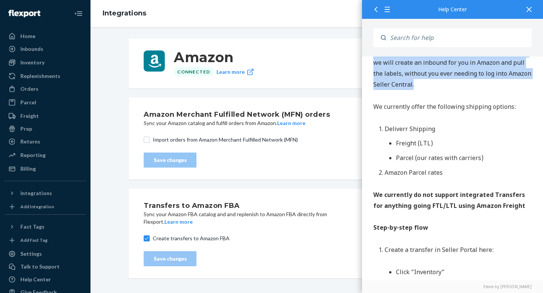
scroll to position [0, 0]
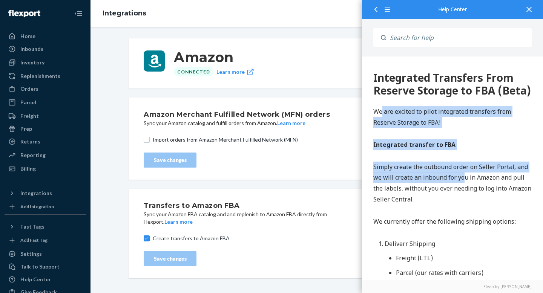
drag, startPoint x: 382, startPoint y: 130, endPoint x: 464, endPoint y: 191, distance: 102.1
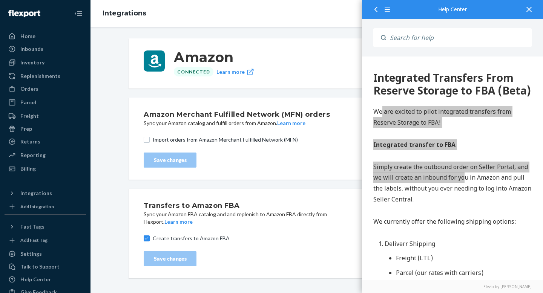
click at [528, 8] on icon at bounding box center [529, 9] width 5 height 5
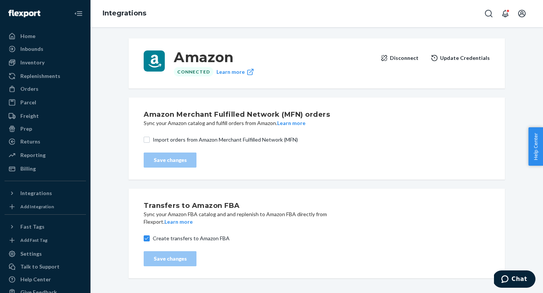
click at [540, 163] on span "Help Center" at bounding box center [535, 146] width 15 height 38
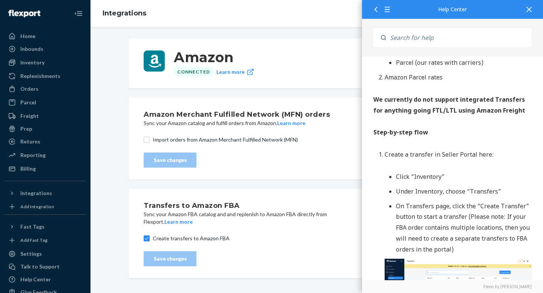
scroll to position [339, 0]
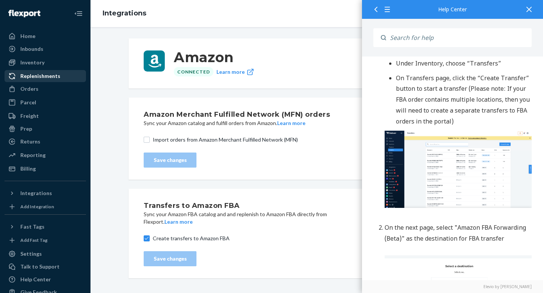
click at [19, 78] on div at bounding box center [14, 76] width 12 height 8
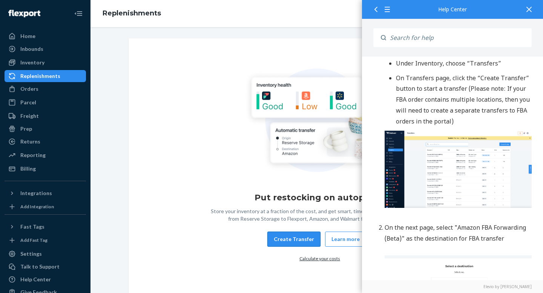
click at [279, 243] on button "Create Transfer" at bounding box center [293, 239] width 53 height 15
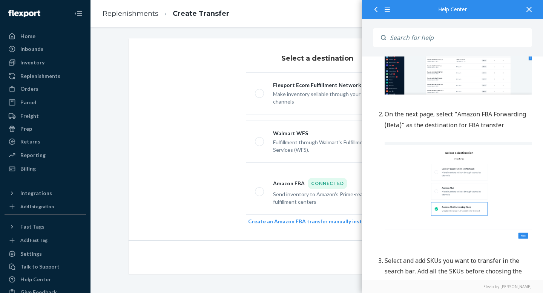
scroll to position [473, 0]
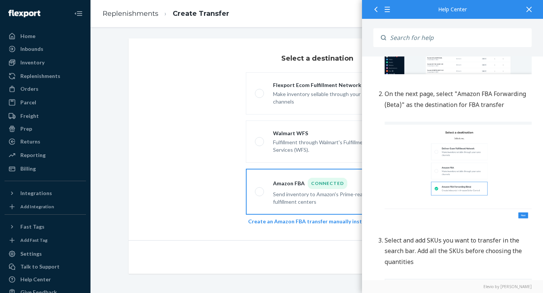
click at [282, 192] on div "Send inventory to Amazon's Prime-ready fulfillment centers" at bounding box center [326, 197] width 106 height 17
click at [260, 192] on input "Amazon FBA Connected Send inventory to Amazon's Prime-ready fulfillment centers" at bounding box center [257, 192] width 5 height 5
radio input "true"
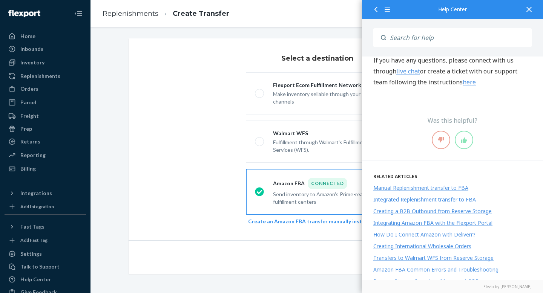
scroll to position [2311, 0]
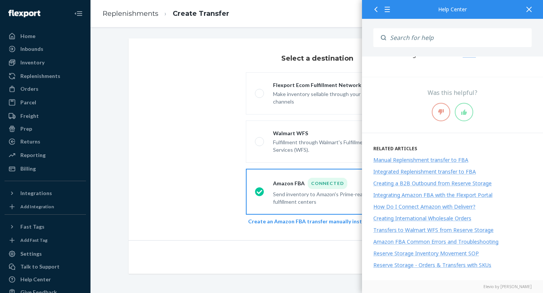
click at [401, 161] on div "Manual Replenishment transfer to FBA" at bounding box center [420, 160] width 95 height 7
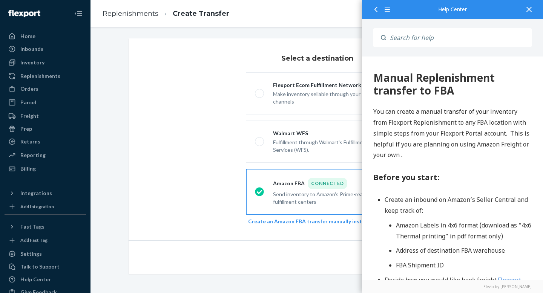
scroll to position [0, 0]
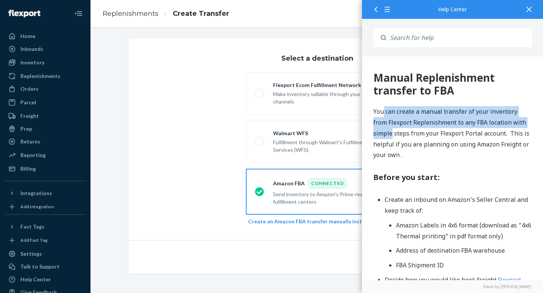
drag, startPoint x: 391, startPoint y: 131, endPoint x: 382, endPoint y: 107, distance: 25.3
click at [382, 107] on p "You can create a manual transfer of your inventory from Flexport Replenishment …" at bounding box center [452, 133] width 158 height 54
drag, startPoint x: 422, startPoint y: 137, endPoint x: 435, endPoint y: 157, distance: 23.8
click at [435, 157] on p "You can create a manual transfer of your inventory from Flexport Replenishment …" at bounding box center [452, 133] width 158 height 54
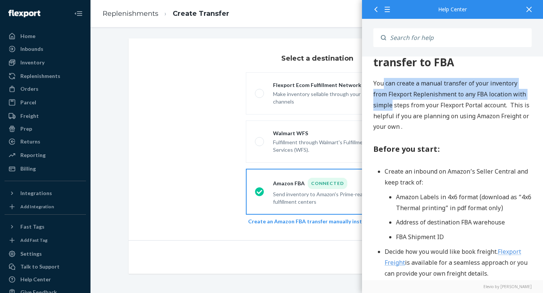
scroll to position [31, 0]
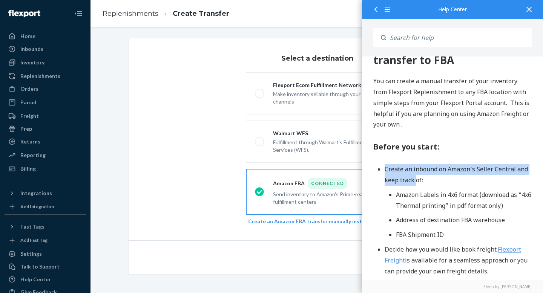
drag, startPoint x: 382, startPoint y: 174, endPoint x: 416, endPoint y: 185, distance: 35.6
click at [416, 184] on ul "Create an inbound on Amazon’s Seller Central and keep track of: Amazon Labels i…" at bounding box center [452, 266] width 158 height 204
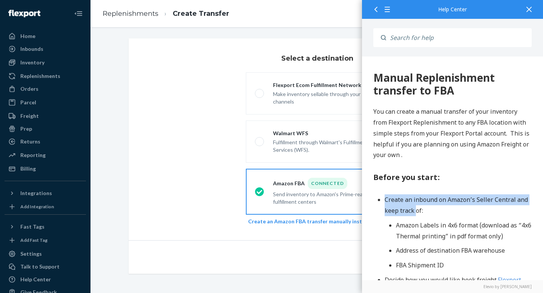
scroll to position [47, 0]
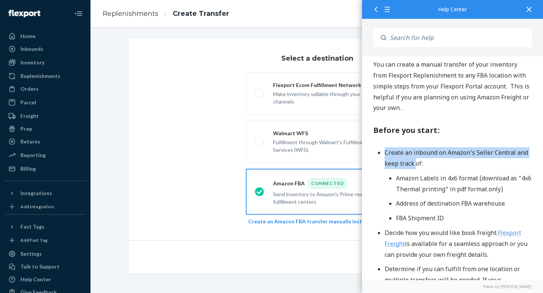
click at [437, 162] on li "Create an inbound on Amazon’s Seller Central and keep track of: Amazon Labels i…" at bounding box center [458, 185] width 147 height 77
drag, startPoint x: 437, startPoint y: 162, endPoint x: 382, endPoint y: 149, distance: 56.4
click at [382, 149] on ul "Create an inbound on Amazon’s Seller Central and keep track of: Amazon Labels i…" at bounding box center [452, 249] width 158 height 204
click at [434, 170] on li "Create an inbound on Amazon’s Seller Central and keep track of: Amazon Labels i…" at bounding box center [458, 185] width 147 height 77
drag, startPoint x: 447, startPoint y: 167, endPoint x: 381, endPoint y: 154, distance: 66.9
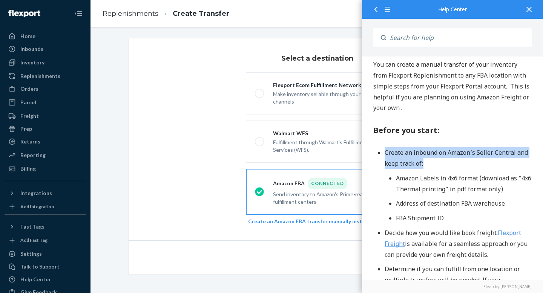
click at [385, 154] on li "Create an inbound on Amazon’s Seller Central and keep track of: Amazon Labels i…" at bounding box center [458, 185] width 147 height 77
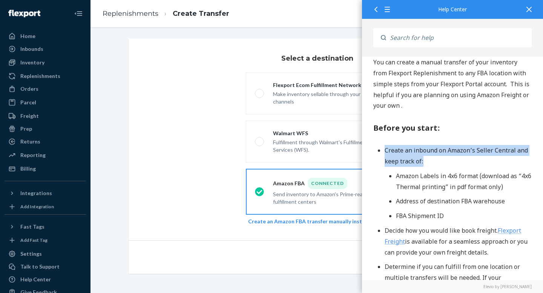
scroll to position [57, 0]
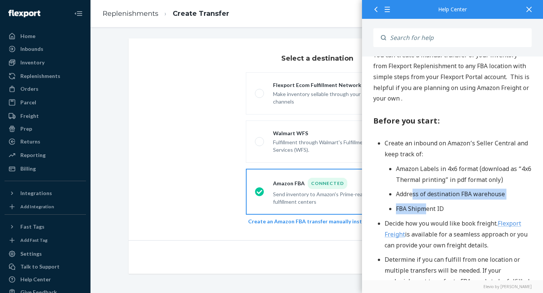
drag, startPoint x: 414, startPoint y: 198, endPoint x: 425, endPoint y: 213, distance: 19.5
click at [425, 213] on ul "Amazon Labels in 4x6 format (download as “4x6 Thermal printing” in pdf format o…" at bounding box center [458, 189] width 147 height 51
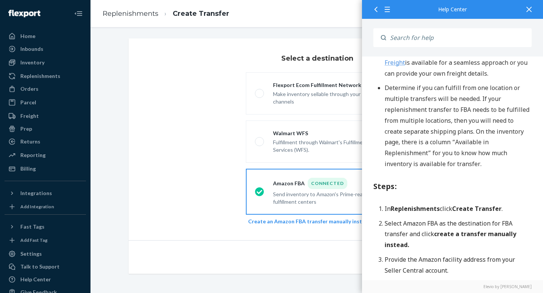
scroll to position [247, 0]
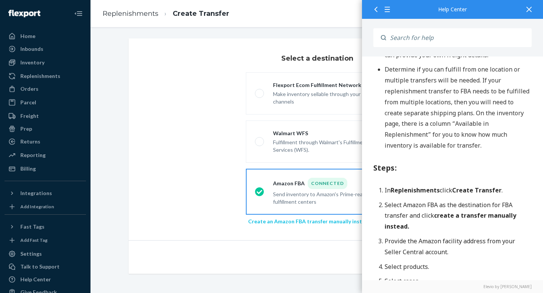
click at [292, 223] on link "Create an Amazon FBA transfer manually instead" at bounding box center [309, 221] width 123 height 6
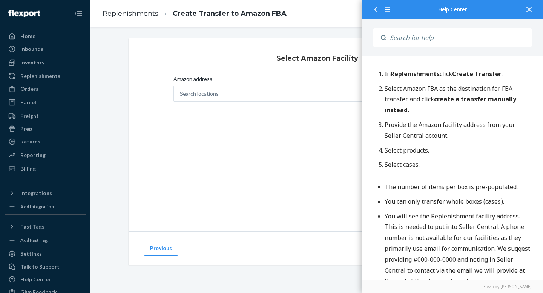
scroll to position [364, 0]
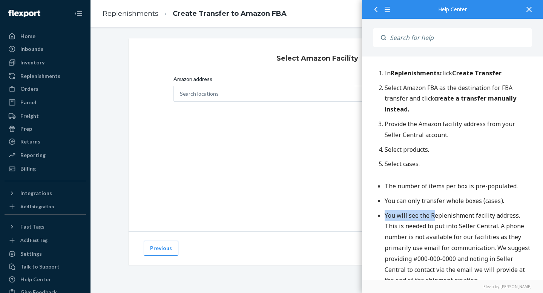
drag, startPoint x: 399, startPoint y: 189, endPoint x: 436, endPoint y: 220, distance: 48.5
click at [436, 220] on ul "The number of items per box is pre-populated. You can only transfer whole boxes…" at bounding box center [452, 233] width 158 height 105
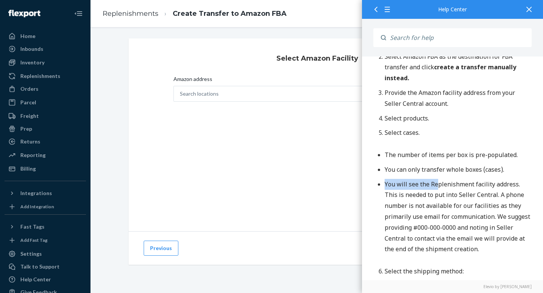
scroll to position [402, 0]
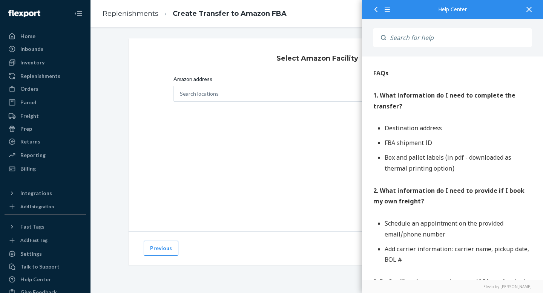
scroll to position [1087, 0]
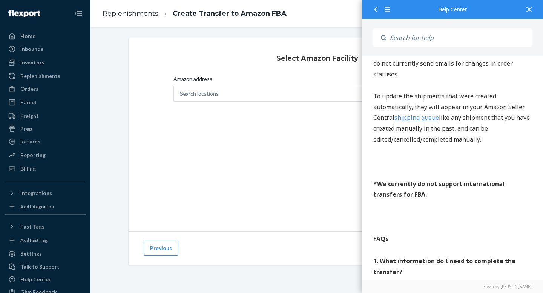
click at [533, 8] on div at bounding box center [529, 9] width 17 height 18
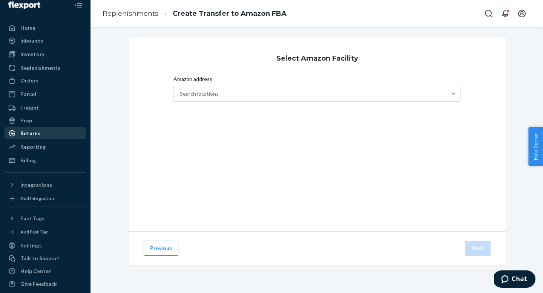
scroll to position [9, 0]
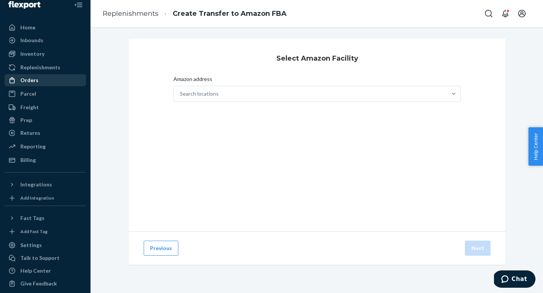
click at [38, 78] on div "Orders" at bounding box center [45, 80] width 80 height 11
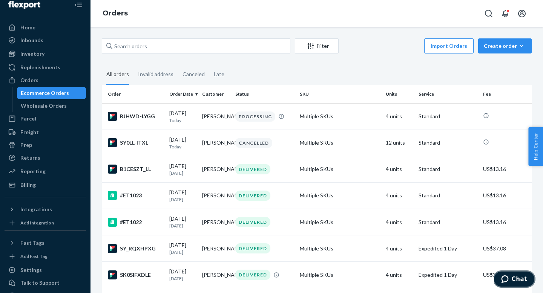
click at [521, 275] on button "Chat" at bounding box center [514, 279] width 43 height 17
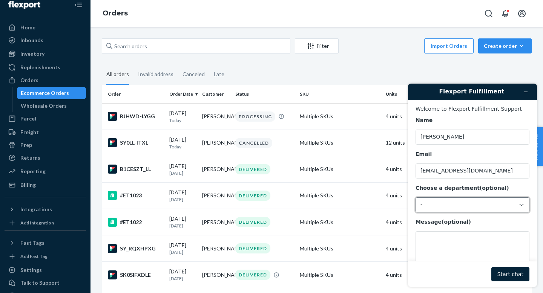
click at [442, 209] on div "-" at bounding box center [473, 205] width 114 height 15
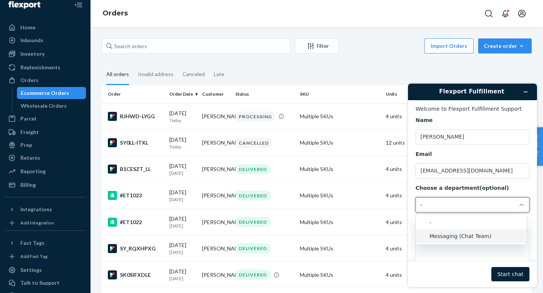
click at [454, 236] on li "Messaging (Chat Team)" at bounding box center [471, 237] width 111 height 14
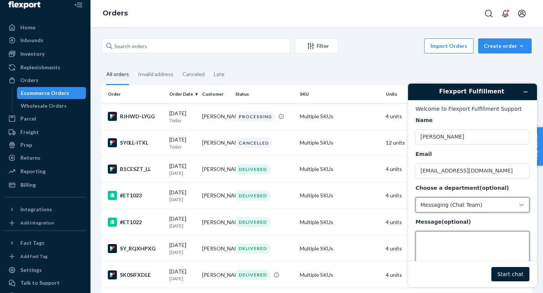
click at [444, 247] on textarea "Message (optional)" at bounding box center [473, 253] width 114 height 42
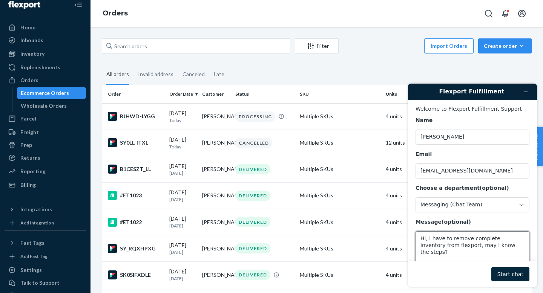
type textarea "Hi, i have to remove complete inventory from flexport, may I know the steps?"
click at [500, 271] on button "Start chat" at bounding box center [510, 274] width 38 height 14
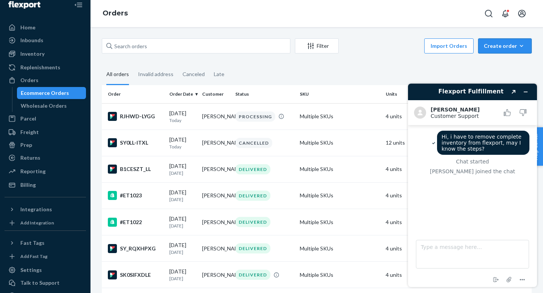
click at [499, 48] on div "Create order" at bounding box center [505, 46] width 42 height 8
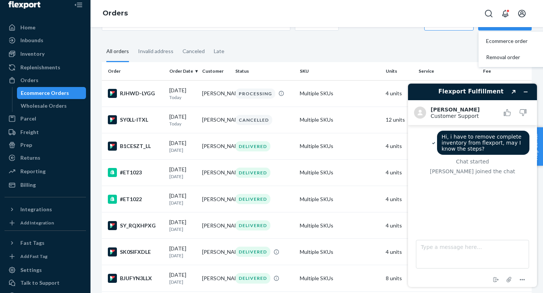
scroll to position [23, 0]
click at [447, 254] on textarea "Type a message here..." at bounding box center [472, 254] width 113 height 29
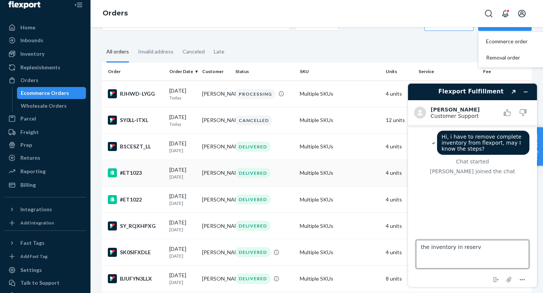
type textarea "the inventory in reserve"
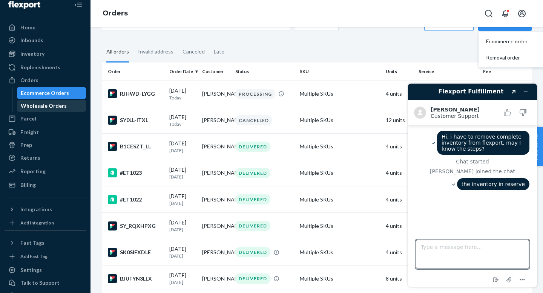
click at [27, 109] on div "Wholesale Orders" at bounding box center [44, 106] width 46 height 8
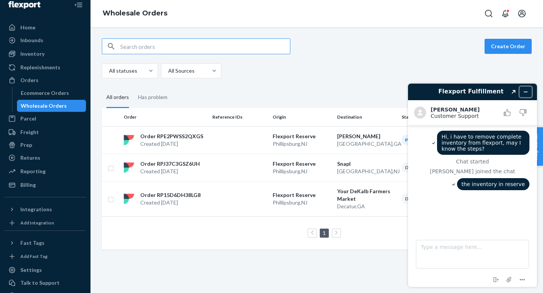
click at [526, 92] on icon "Minimise widget" at bounding box center [525, 92] width 3 height 0
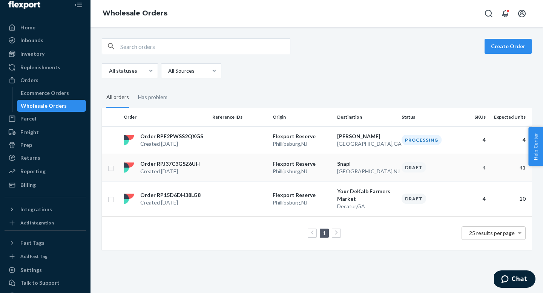
click at [332, 174] on td "Flexport Reserve [GEOGRAPHIC_DATA] , [GEOGRAPHIC_DATA]" at bounding box center [302, 168] width 64 height 28
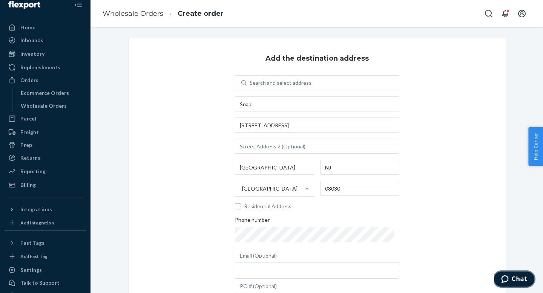
click at [527, 272] on button "Chat" at bounding box center [514, 279] width 43 height 17
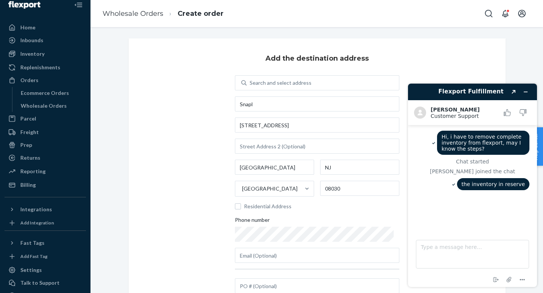
scroll to position [39, 0]
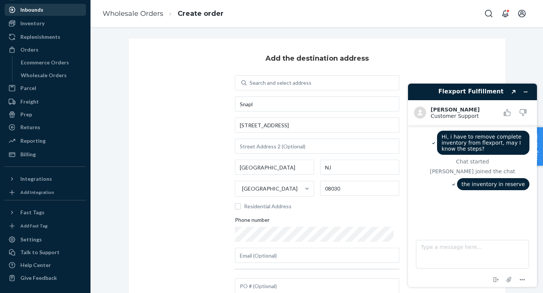
click at [18, 12] on div at bounding box center [14, 10] width 12 height 8
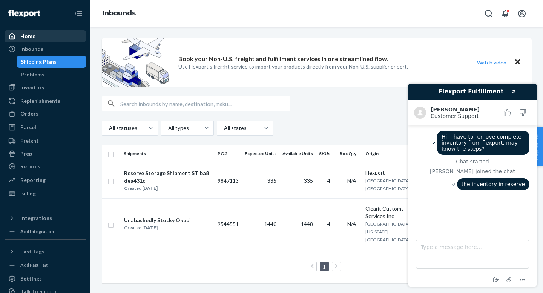
click at [21, 34] on div "Home" at bounding box center [27, 36] width 15 height 8
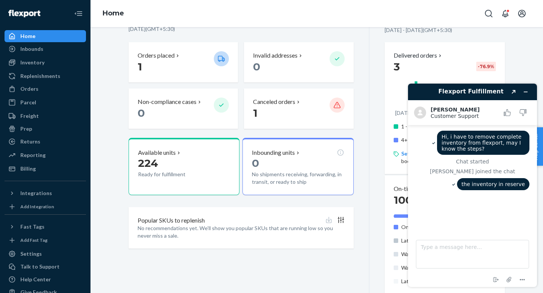
scroll to position [193, 0]
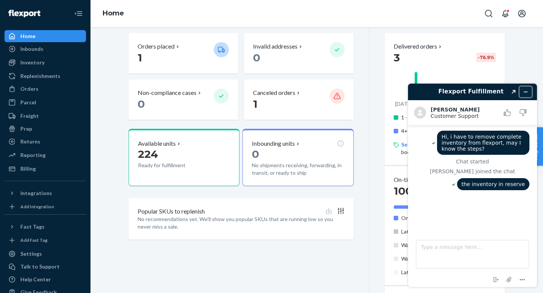
click at [526, 91] on icon "Minimise widget" at bounding box center [525, 91] width 5 height 5
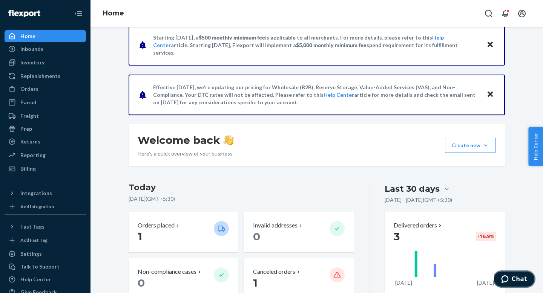
scroll to position [17, 0]
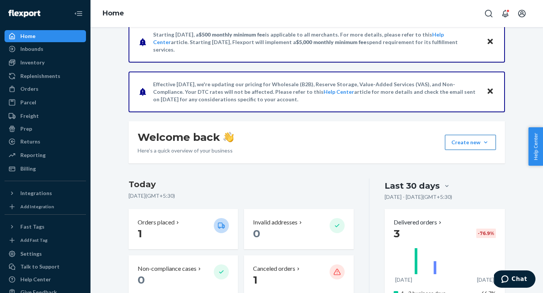
click at [487, 140] on button "Create new Create new inbound Create new order Create new product" at bounding box center [470, 142] width 51 height 15
click at [424, 150] on div "Welcome back Here’s a quick overview of your business Create new Create new inb…" at bounding box center [317, 142] width 376 height 42
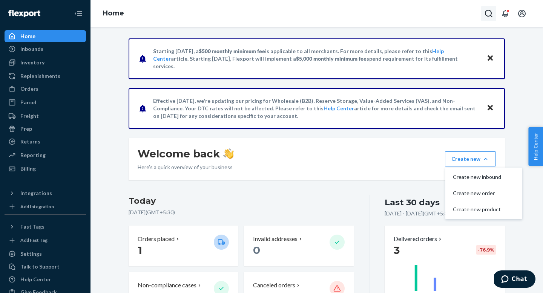
click at [493, 11] on icon "Open Search Box" at bounding box center [488, 13] width 9 height 9
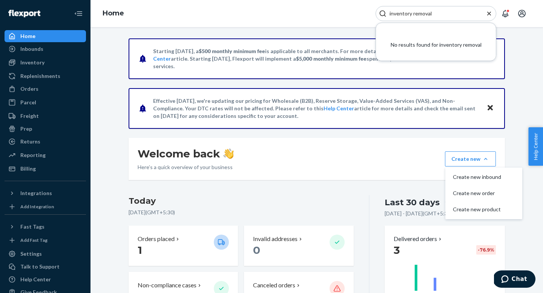
type input "inventory removal"
click at [514, 279] on span "Chat" at bounding box center [519, 279] width 15 height 7
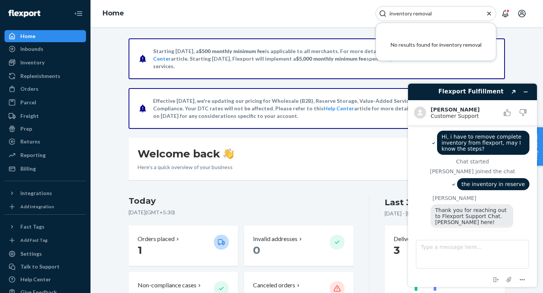
scroll to position [39, 0]
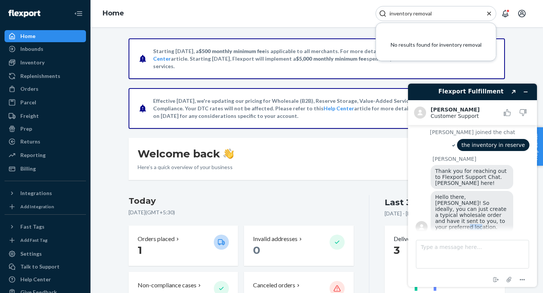
drag, startPoint x: 493, startPoint y: 219, endPoint x: 469, endPoint y: 219, distance: 23.4
click at [469, 219] on div "Hello there, [PERSON_NAME]! So ideally, you can just create a typical wholesale…" at bounding box center [472, 212] width 83 height 42
click at [467, 287] on div "Flexport Fulfillment Created with Sketch. [PERSON_NAME] Customer Support Custom…" at bounding box center [472, 186] width 141 height 216
click at [478, 267] on textarea "Type a message here..." at bounding box center [472, 254] width 113 height 29
type textarea "N"
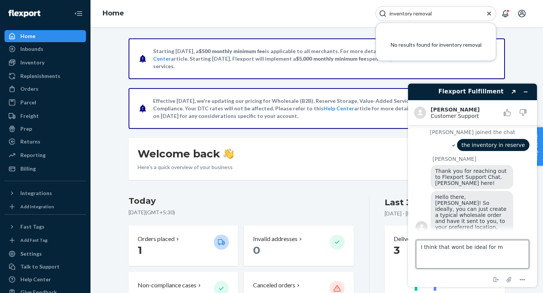
type textarea "I think that wont be ideal for me"
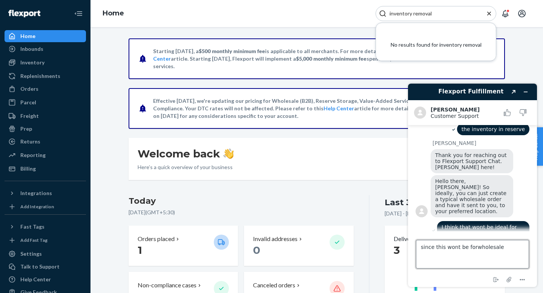
type textarea "since this wont be for wholesale"
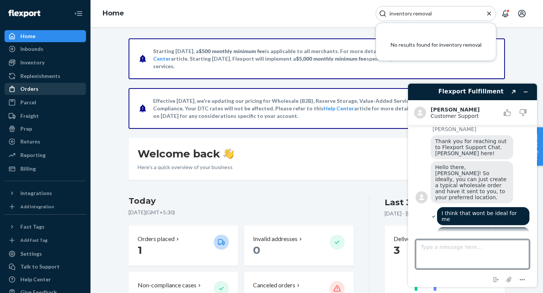
click at [35, 88] on div "Orders" at bounding box center [29, 89] width 18 height 8
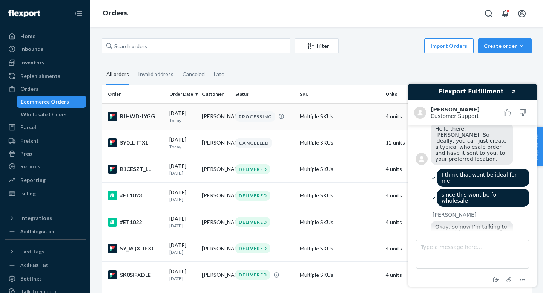
scroll to position [109, 0]
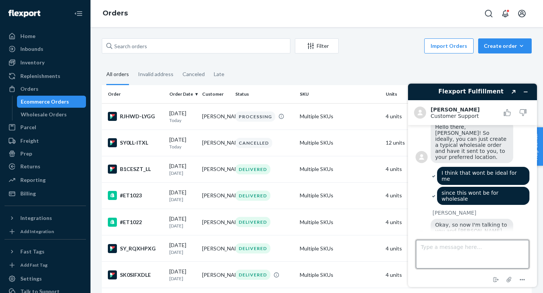
click at [438, 246] on textarea "Type a message here..." at bounding box center [472, 254] width 113 height 29
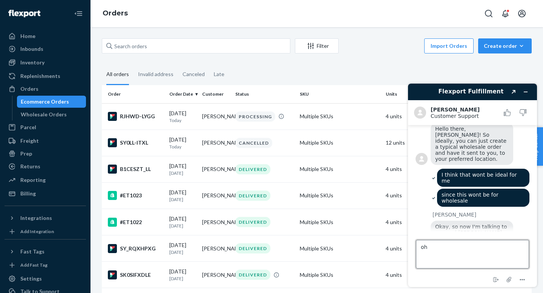
type textarea "o"
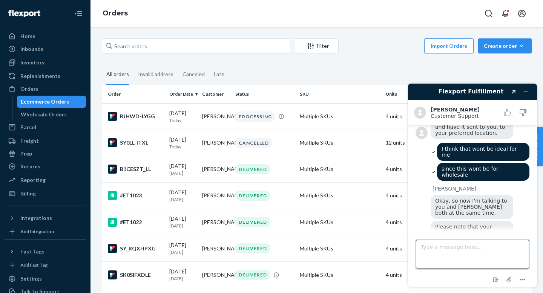
scroll to position [135, 0]
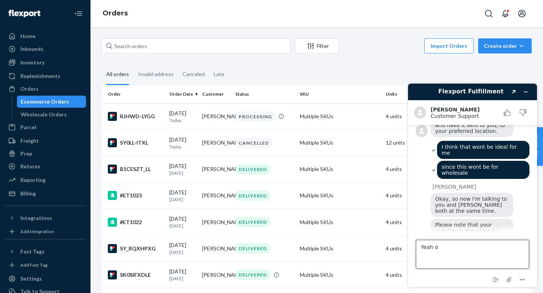
type textarea "Yeah ok"
type textarea "\"
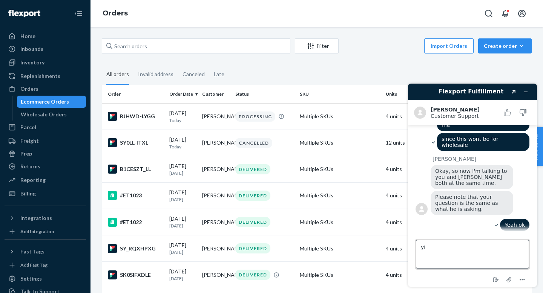
type textarea "y"
type textarea "i"
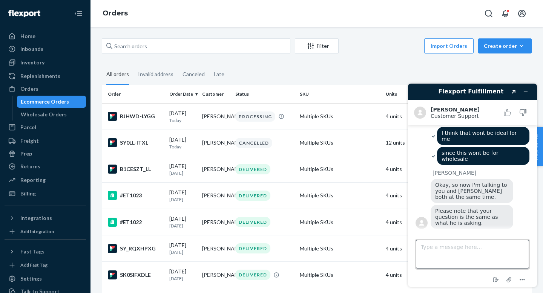
scroll to position [181, 0]
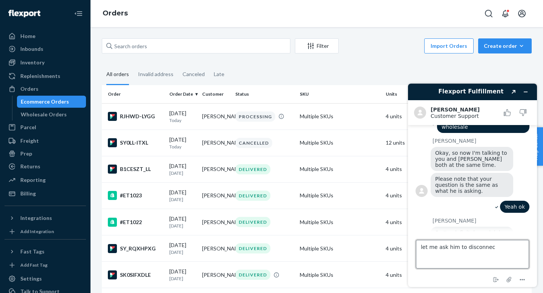
type textarea "let me ask him to disconnect"
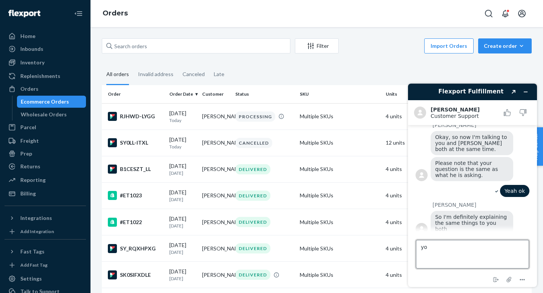
type textarea "y"
type textarea "p"
type textarea "W"
type textarea "yeah now its just me"
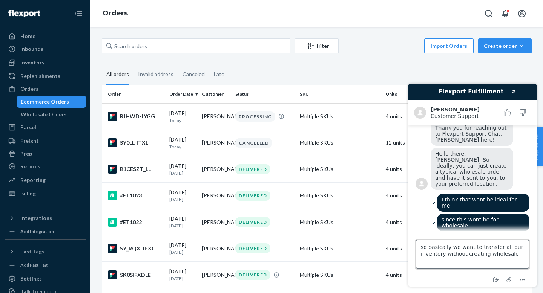
scroll to position [211, 0]
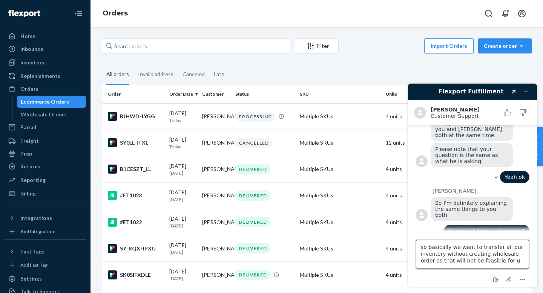
type textarea "so basically we want to transfer all our inventory without creating wholesale o…"
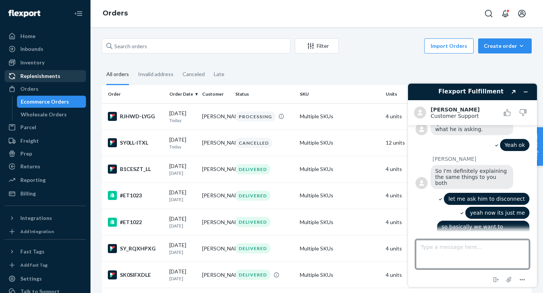
click at [49, 80] on div "Replenishments" at bounding box center [40, 76] width 40 height 8
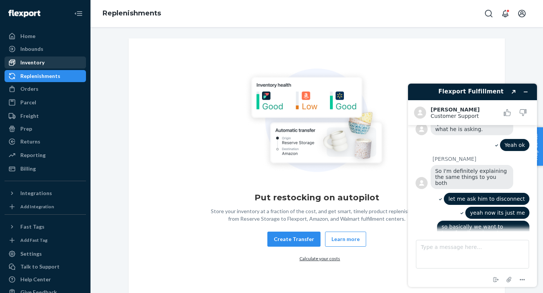
click at [45, 60] on div "Inventory" at bounding box center [45, 62] width 80 height 11
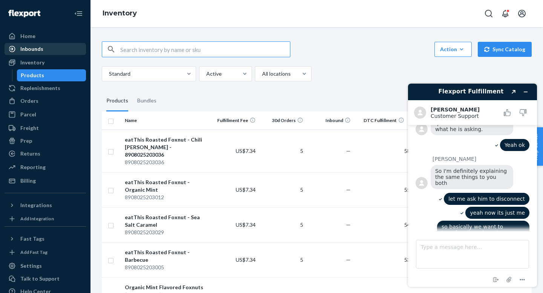
click at [39, 50] on div "Inbounds" at bounding box center [31, 49] width 23 height 8
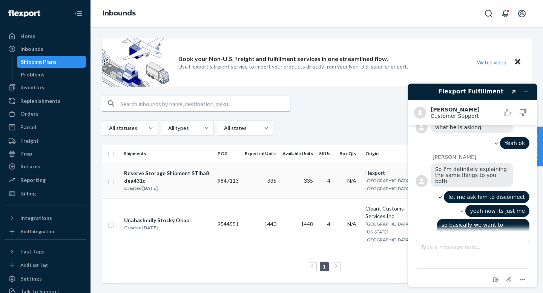
scroll to position [243, 0]
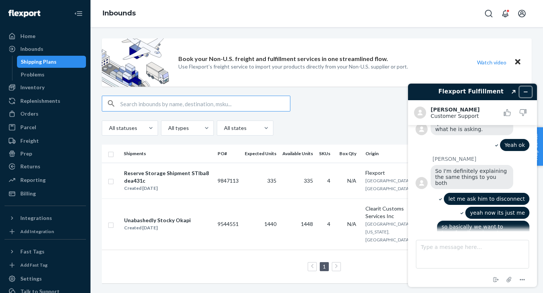
click at [524, 92] on icon "Minimise widget" at bounding box center [525, 92] width 3 height 0
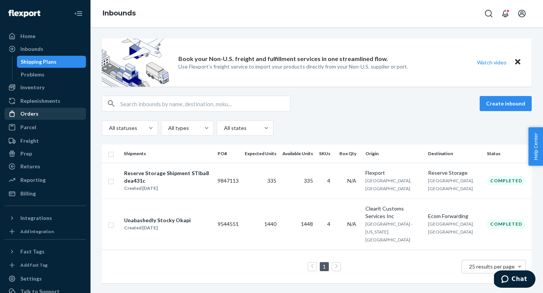
click at [39, 117] on div "Orders" at bounding box center [45, 114] width 80 height 11
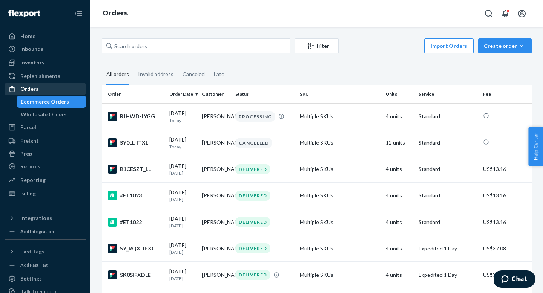
click at [41, 87] on div "Orders" at bounding box center [45, 89] width 80 height 11
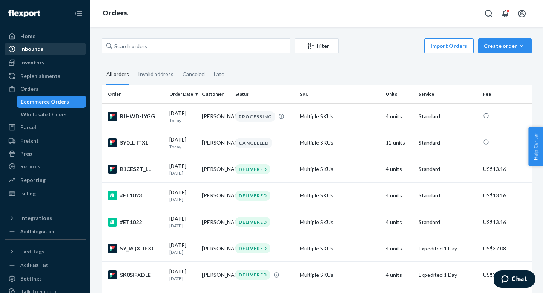
click at [45, 48] on div "Inbounds" at bounding box center [45, 49] width 80 height 11
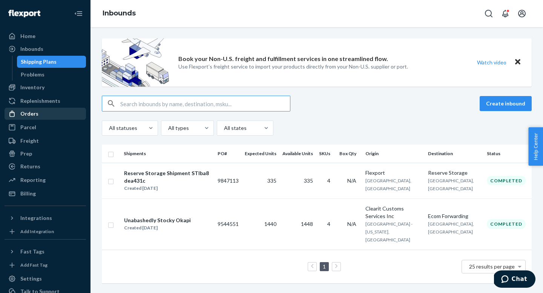
click at [28, 113] on div "Orders" at bounding box center [29, 114] width 18 height 8
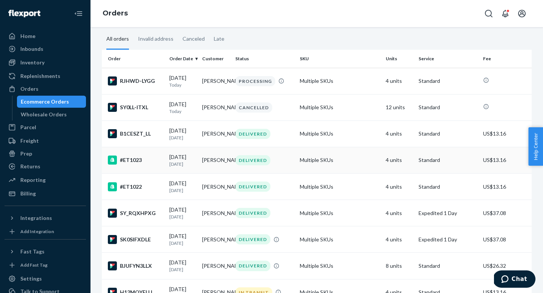
scroll to position [107, 0]
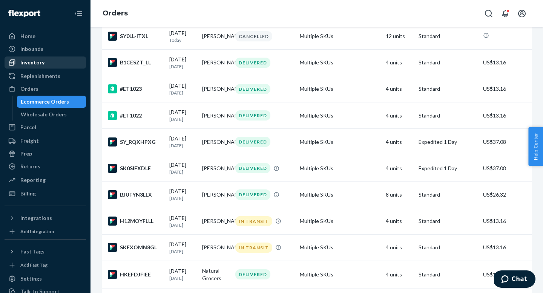
click at [33, 64] on div "Inventory" at bounding box center [32, 63] width 24 height 8
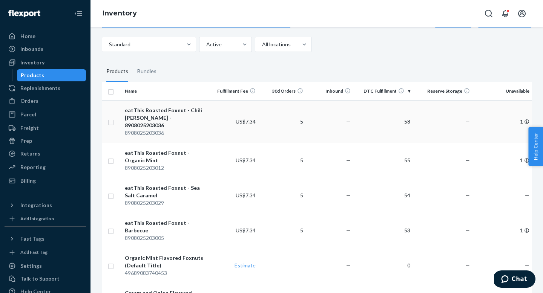
click at [155, 116] on div "eatThis Roasted Foxnut - Chili [PERSON_NAME] - 8908025203036" at bounding box center [166, 118] width 83 height 23
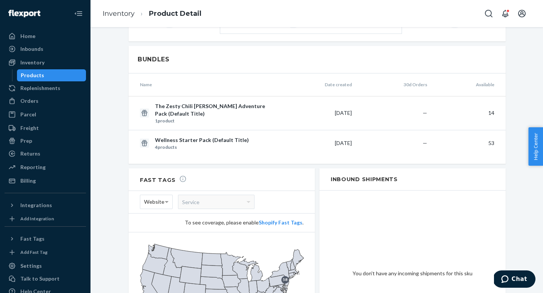
scroll to position [248, 0]
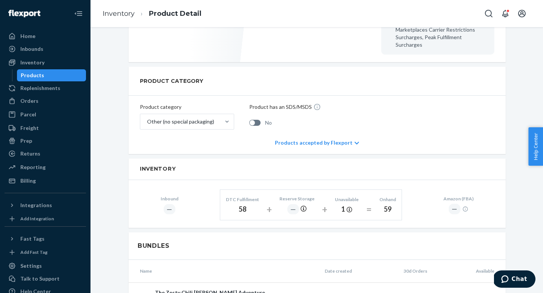
click at [351, 134] on div "Products accepted by Flexport" at bounding box center [317, 143] width 84 height 23
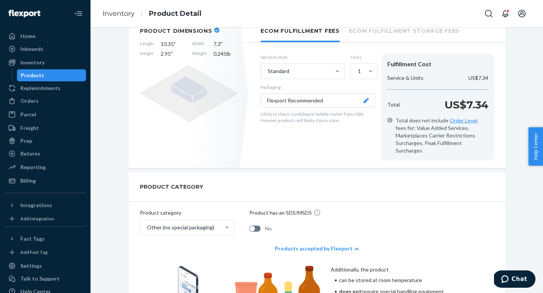
scroll to position [0, 0]
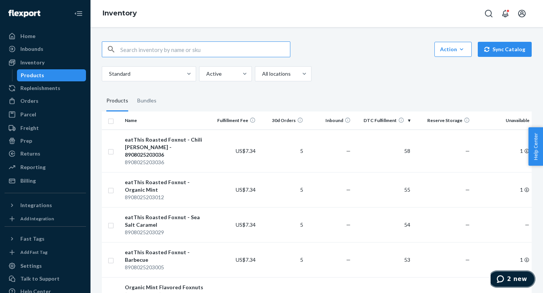
click at [510, 276] on span "2 new" at bounding box center [517, 279] width 20 height 7
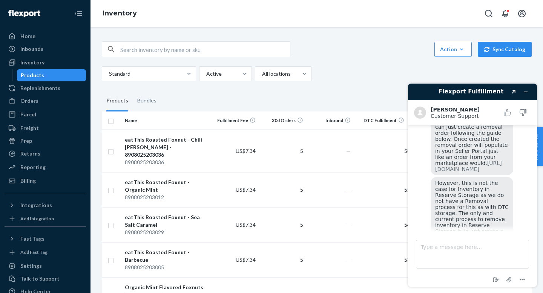
scroll to position [409, 0]
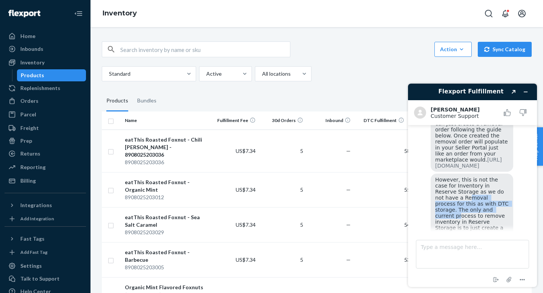
drag, startPoint x: 441, startPoint y: 193, endPoint x: 470, endPoint y: 206, distance: 31.1
click at [470, 206] on span "However, this is not the case for Inventory in Reserve Storage as we do not hav…" at bounding box center [472, 213] width 75 height 72
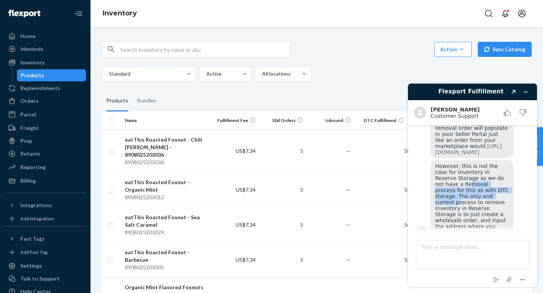
scroll to position [422, 0]
click at [442, 251] on textarea "Type a message here..." at bounding box center [472, 254] width 113 height 29
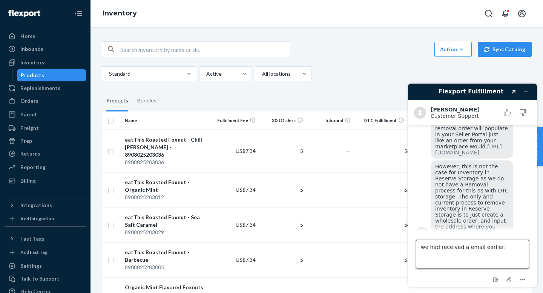
paste textarea "We're Here to Help We understand this update may impact some businesses, especi…"
type textarea "we had received a email earlier: We're Here to Help We understand this update m…"
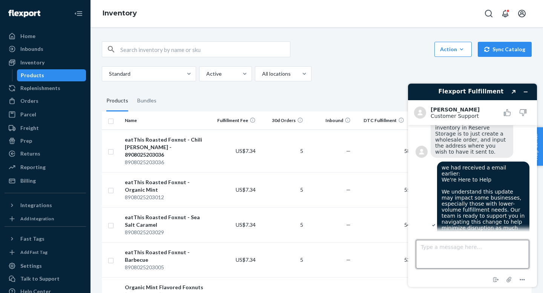
scroll to position [492, 0]
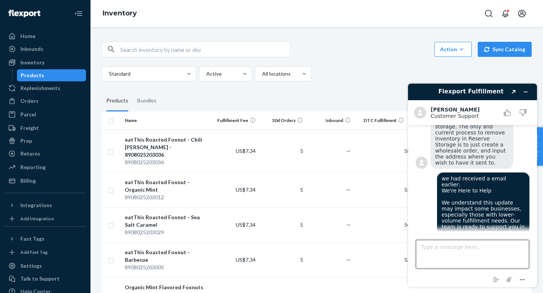
paste textarea "Important Update: New Monthly Fulfillment Minimum Fee"
click at [420, 250] on textarea "Important Update: New Monthly Fulfillment Minimum Fee" at bounding box center [472, 254] width 113 height 29
type textarea "this email was with subject: Important Update: New Monthly Fulfillment Minimum …"
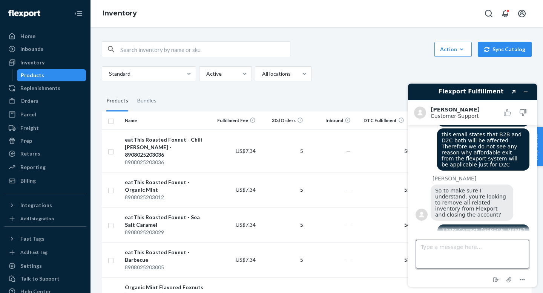
scroll to position [1362, 0]
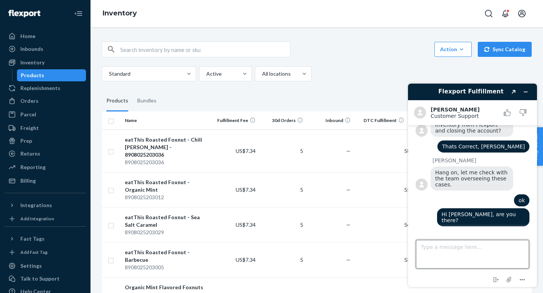
click at [449, 249] on textarea "Type a message here..." at bounding box center [472, 254] width 113 height 29
type textarea "ok, yes thats correct,but could you help expedite the ticket as we want to clos…"
click at [459, 261] on textarea "ok, yes thats correct,but could you help expedite the ticket as we want to clos…" at bounding box center [472, 254] width 113 height 29
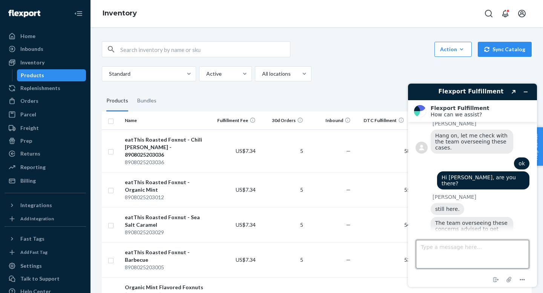
scroll to position [1670, 0]
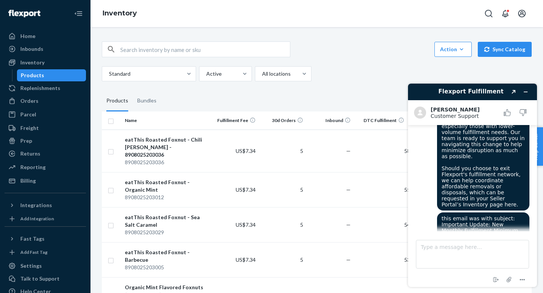
scroll to position [16, 0]
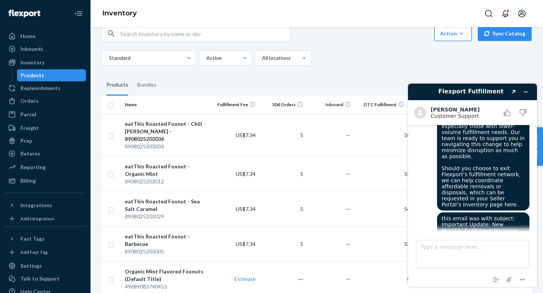
click at [462, 35] on icon "button" at bounding box center [462, 34] width 8 height 8
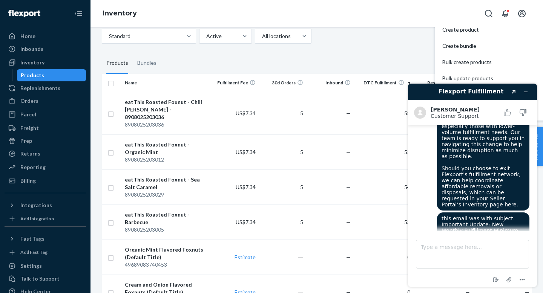
click at [435, 70] on fieldset "Products Bundles" at bounding box center [317, 63] width 430 height 21
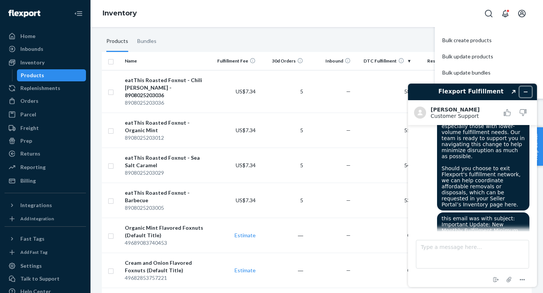
click at [530, 92] on button "Minimise widget" at bounding box center [526, 92] width 12 height 11
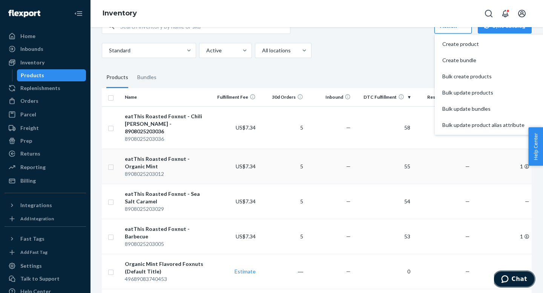
scroll to position [0, 0]
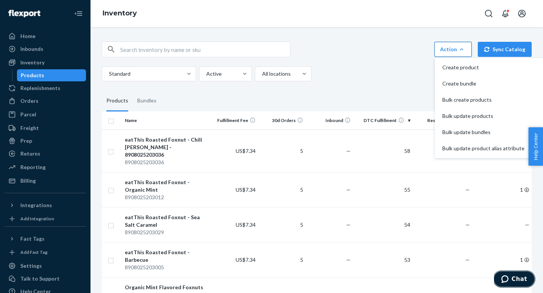
click at [517, 282] on span "Chat" at bounding box center [519, 279] width 15 height 7
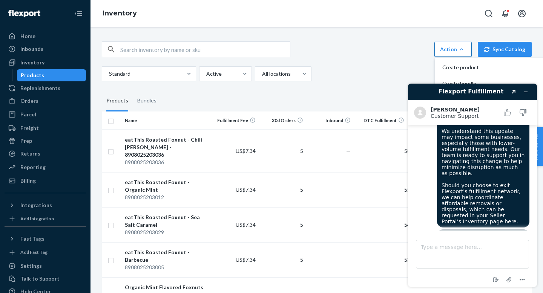
scroll to position [569, 0]
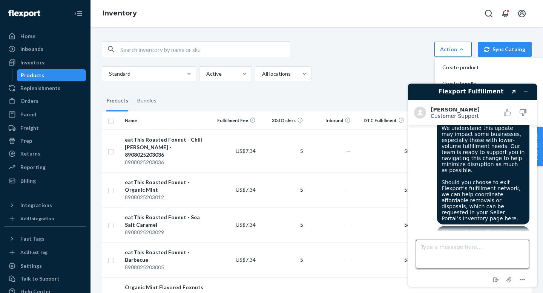
click at [433, 249] on textarea "Type a message here..." at bounding box center [472, 254] width 113 height 29
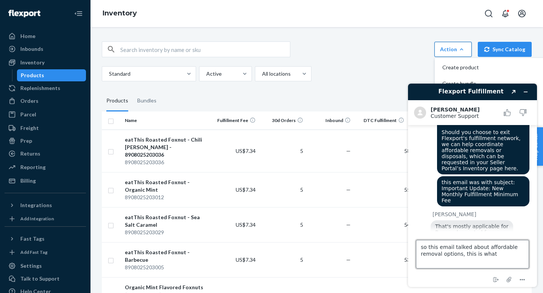
click at [486, 254] on textarea "so this email talked about affordable removal options, this is what" at bounding box center [472, 254] width 113 height 29
type textarea "so this email talked about affordable removal options, this is what"
drag, startPoint x: 498, startPoint y: 255, endPoint x: 413, endPoint y: 249, distance: 85.5
click at [413, 249] on footer "Type a message here... so this email talked about affordable removal options, t…" at bounding box center [472, 260] width 129 height 56
paste textarea "so this email talked about affordable removal options, this is what"
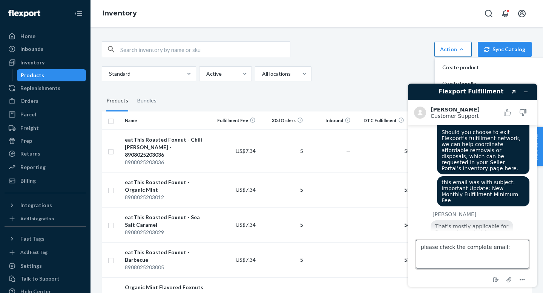
type textarea "please check the complete email: so this email talked about affordable removal …"
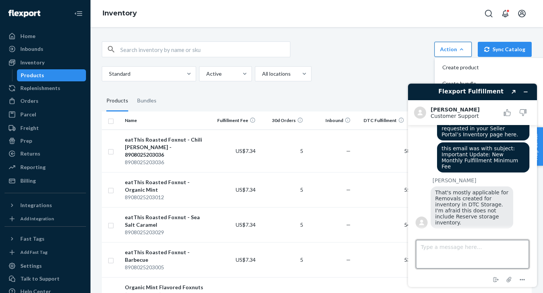
click at [435, 264] on textarea "Type a message here..." at bounding box center [472, 254] width 113 height 29
paste textarea "We’re reaching out to update you about a change to Flexport fulfillment’s month…"
type textarea "We’re reaching out to update you about a change to Flexport fulfillment’s month…"
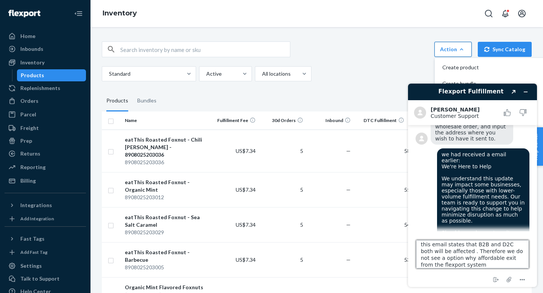
scroll to position [536, 0]
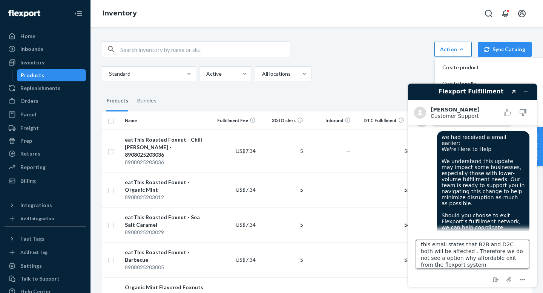
click at [424, 259] on textarea "this email states that B2B and D2C both will be affected . Therefore we do not …" at bounding box center [472, 254] width 113 height 29
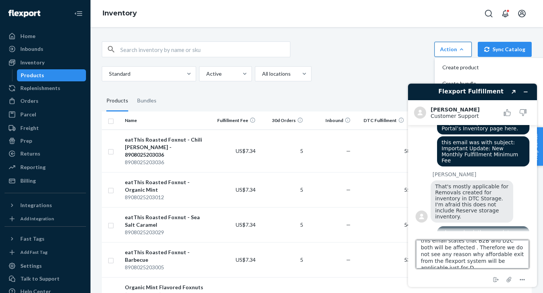
scroll to position [9, 0]
type textarea "this email states that B2B and D2C both will be affected . Therefore we do not …"
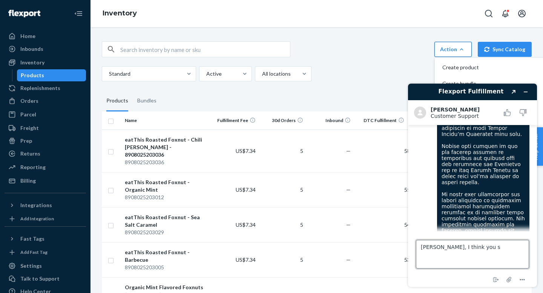
scroll to position [1153, 0]
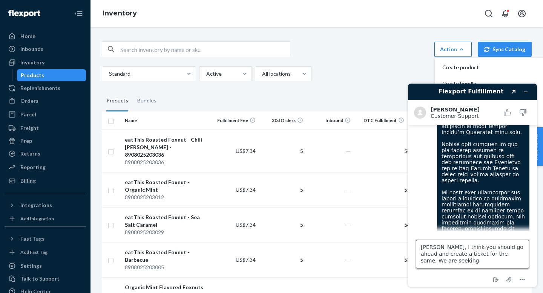
type textarea "Alvin, I think you should go ahead and create a ticket for the same, We are see…"
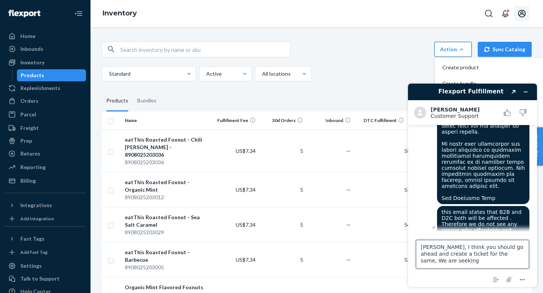
scroll to position [1202, 0]
drag, startPoint x: 453, startPoint y: 265, endPoint x: 418, endPoint y: 243, distance: 42.0
click at [418, 243] on textarea "Alvin, I think you should go ahead and create a ticket for the same, We are see…" at bounding box center [472, 254] width 113 height 29
type textarea "Thats Correct, [PERSON_NAME]"
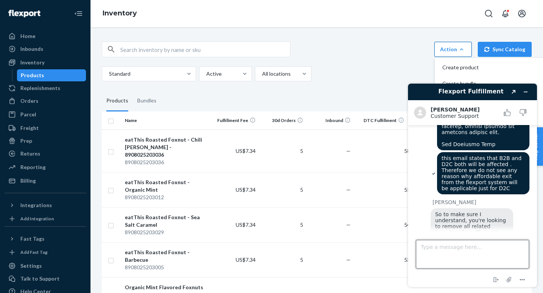
scroll to position [1256, 0]
click at [524, 280] on circle "Menu" at bounding box center [524, 279] width 1 height 1
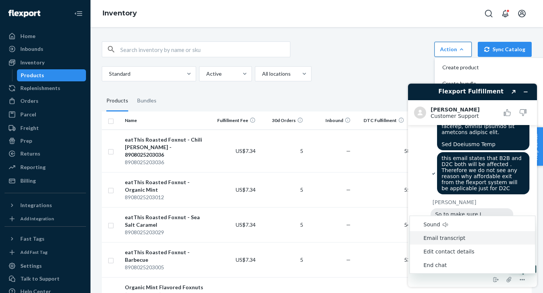
click at [465, 236] on li "Email transcript" at bounding box center [472, 239] width 125 height 14
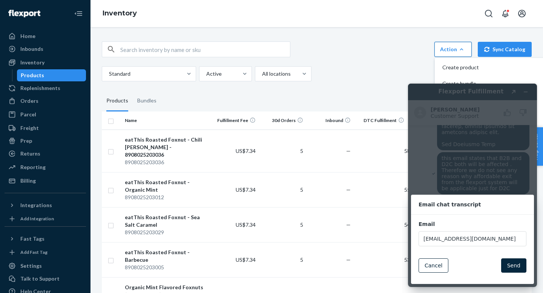
click at [510, 264] on button "Send" at bounding box center [513, 266] width 25 height 14
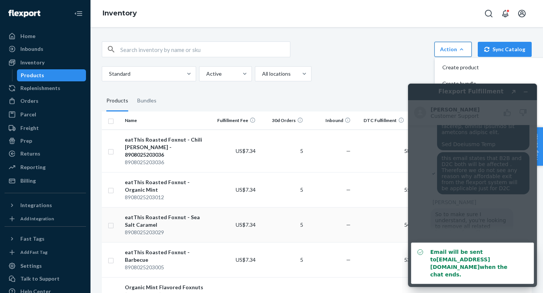
click at [384, 207] on td "54" at bounding box center [384, 224] width 60 height 35
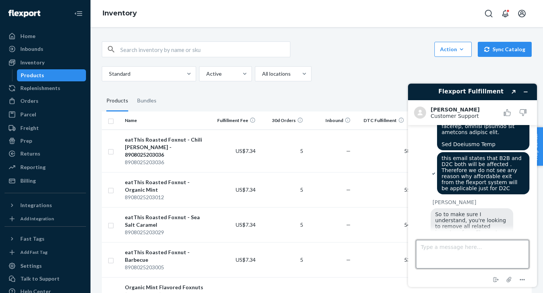
click at [433, 253] on textarea "Type a message here..." at bounding box center [472, 254] width 113 height 29
type textarea "ok"
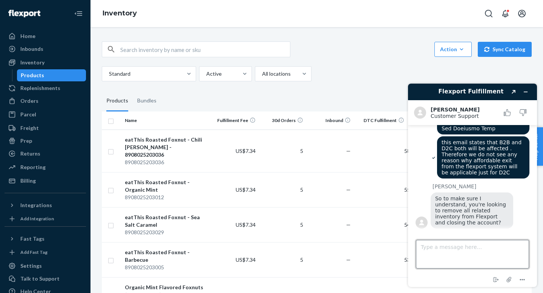
type textarea "h"
click at [427, 248] on textarea "Hi, are you there?" at bounding box center [472, 254] width 113 height 29
type textarea "Hi [PERSON_NAME], are you there?"
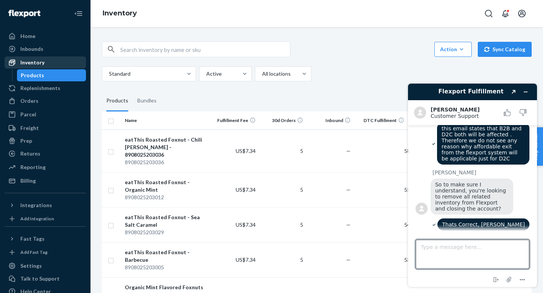
click at [25, 62] on div "Inventory" at bounding box center [32, 63] width 24 height 8
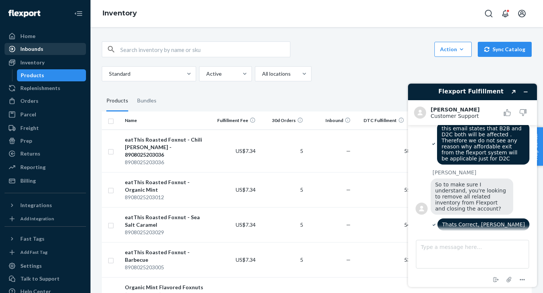
click at [26, 52] on div "Inbounds" at bounding box center [31, 49] width 23 height 8
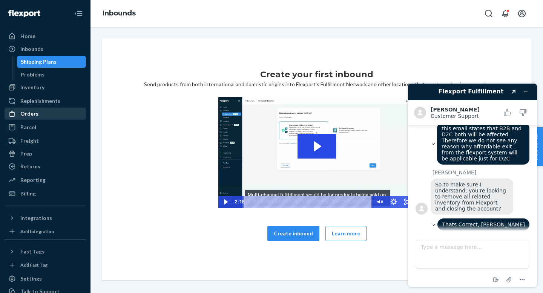
click at [31, 116] on div "Orders" at bounding box center [29, 114] width 18 height 8
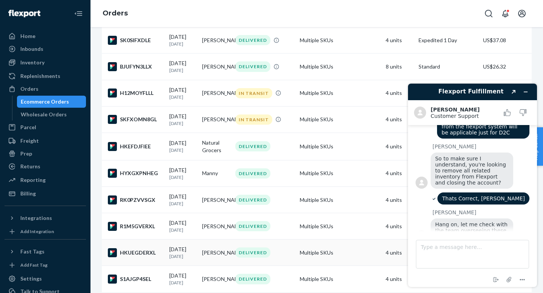
scroll to position [332, 0]
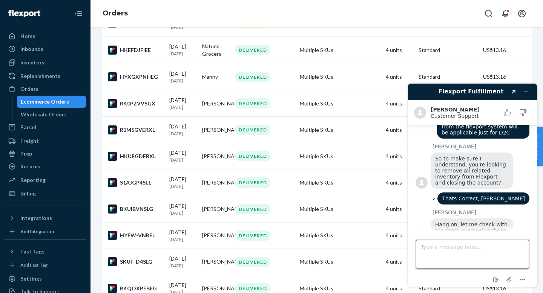
click at [464, 264] on textarea "Type a message here..." at bounding box center [472, 254] width 113 height 29
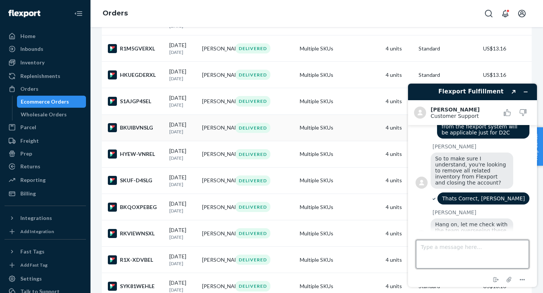
scroll to position [525, 0]
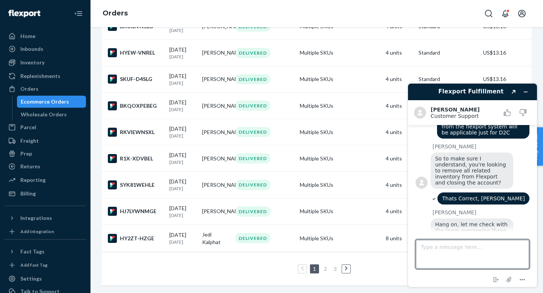
click at [345, 270] on icon at bounding box center [346, 269] width 3 height 5
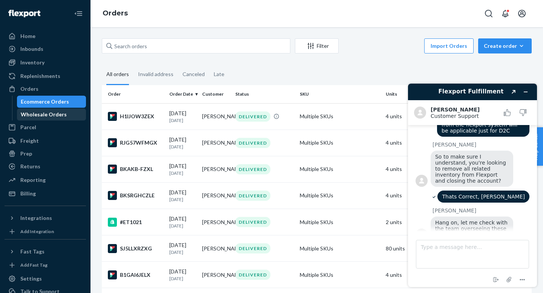
click at [41, 116] on div "Wholesale Orders" at bounding box center [44, 115] width 46 height 8
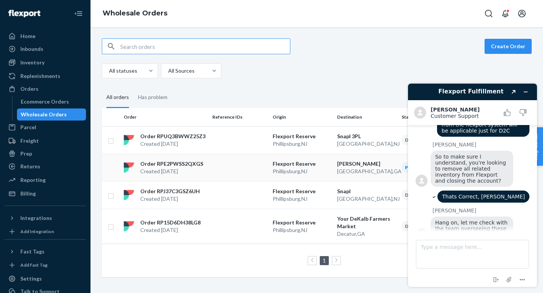
scroll to position [1312, 0]
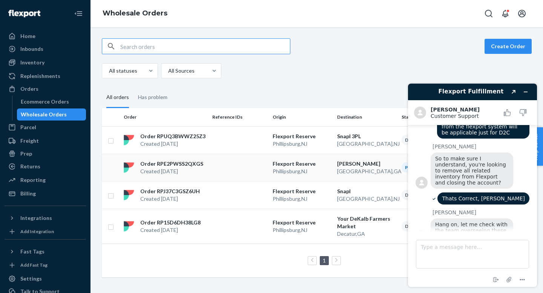
click at [249, 178] on td at bounding box center [239, 168] width 60 height 28
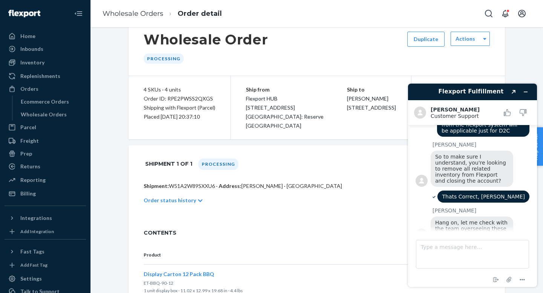
scroll to position [20, 0]
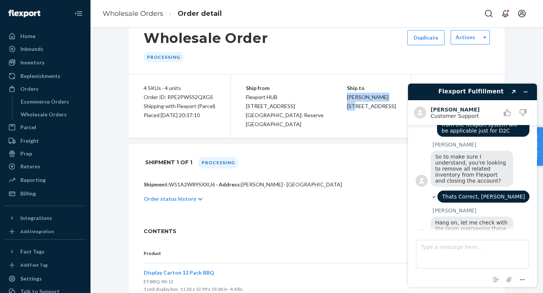
drag, startPoint x: 369, startPoint y: 98, endPoint x: 325, endPoint y: 99, distance: 44.1
click at [347, 99] on div "Ship to Sudarshan Surange 22 14th St NW Atlanta, GA 30309" at bounding box center [371, 97] width 49 height 27
copy span "[PERSON_NAME]"
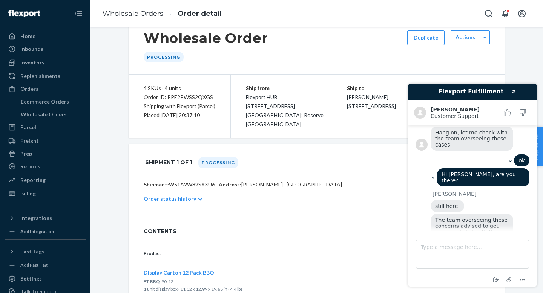
click at [363, 109] on div "Ship to Sudarshan Surange 22 14th St NW Atlanta, GA 30309" at bounding box center [371, 97] width 49 height 27
drag, startPoint x: 363, startPoint y: 109, endPoint x: 327, endPoint y: 105, distance: 36.5
click at [347, 105] on div "Ship to Sudarshan Surange 22 14th St NW Atlanta, GA 30309" at bounding box center [371, 97] width 49 height 27
copy span "22 14th St NW"
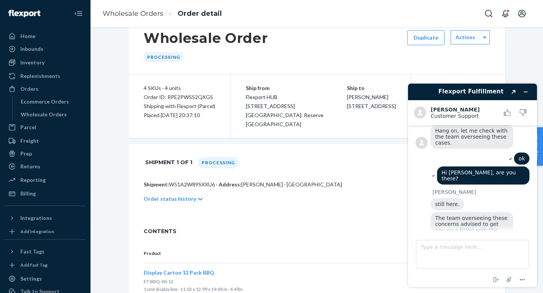
drag, startPoint x: 351, startPoint y: 114, endPoint x: 344, endPoint y: 116, distance: 7.0
click at [347, 109] on span "Sudarshan Surange 22 14th St NW Atlanta, GA 30309" at bounding box center [371, 101] width 49 height 15
copy span "GA"
drag, startPoint x: 370, startPoint y: 115, endPoint x: 353, endPoint y: 115, distance: 17.0
click at [353, 111] on div "Ship to Sudarshan Surange 22 14th St NW Atlanta, GA 30309" at bounding box center [371, 97] width 49 height 27
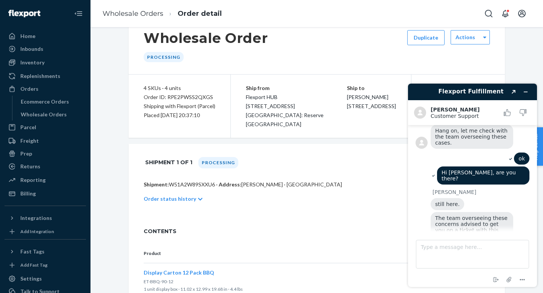
copy span "30309"
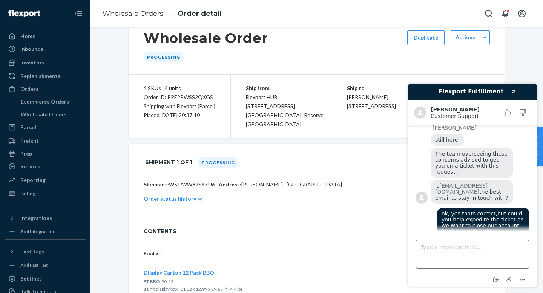
scroll to position [1468, 0]
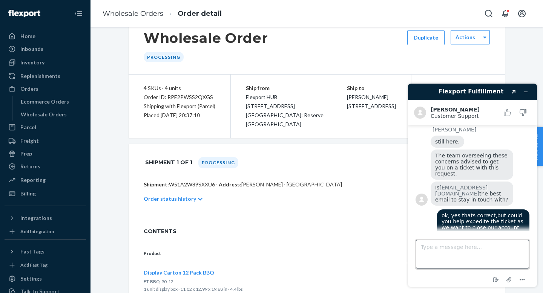
click at [462, 252] on textarea "Type a message here..." at bounding box center [472, 254] width 113 height 29
type textarea "o"
type textarea "Yeah that indication will be fine for now"
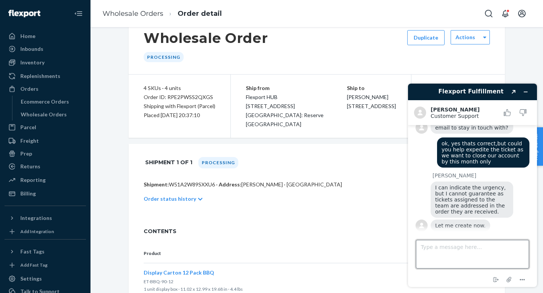
scroll to position [1540, 0]
click at [469, 248] on textarea "Type a message here..." at bounding box center [472, 254] width 113 height 29
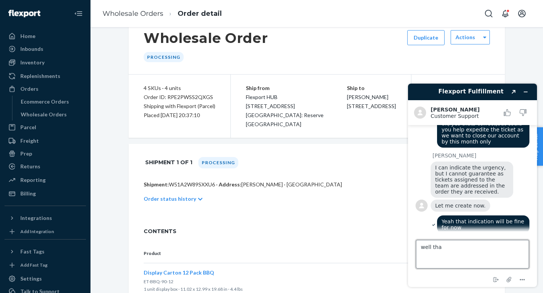
scroll to position [1580, 0]
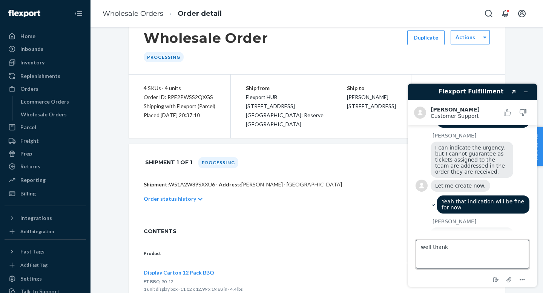
type textarea "well thanks"
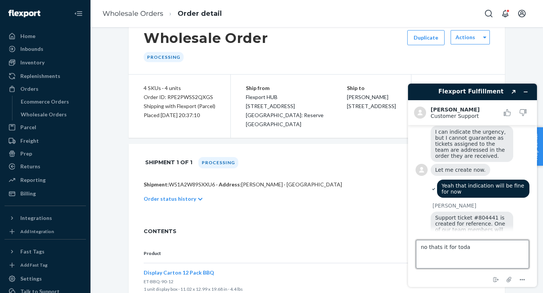
type textarea "no thats it for [DATE]"
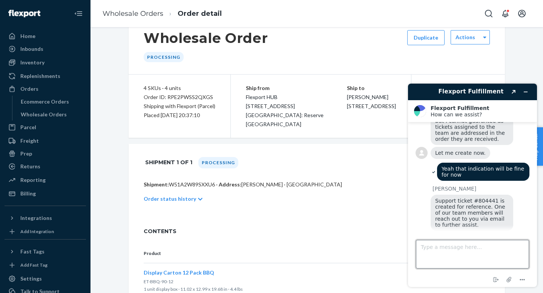
scroll to position [1678, 0]
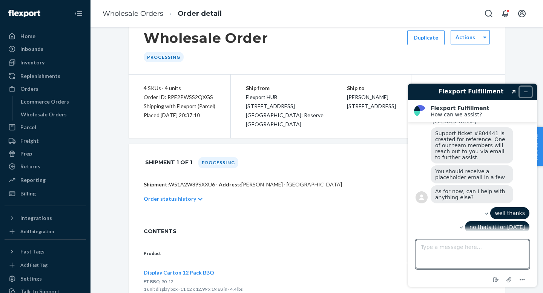
click at [528, 93] on button "Minimise widget" at bounding box center [526, 92] width 12 height 11
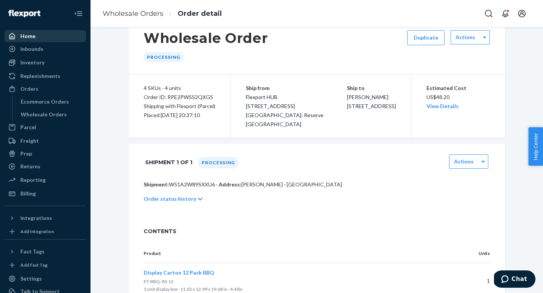
click at [37, 36] on div "Home" at bounding box center [45, 36] width 80 height 11
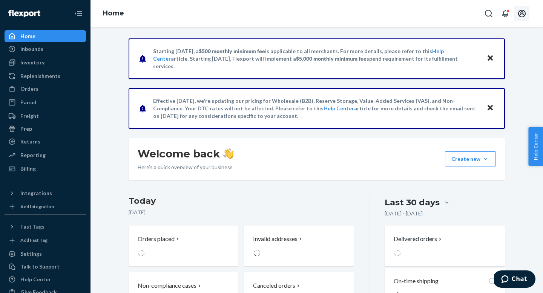
click at [526, 14] on icon "Open account menu" at bounding box center [521, 13] width 9 height 9
